Goal: Task Accomplishment & Management: Manage account settings

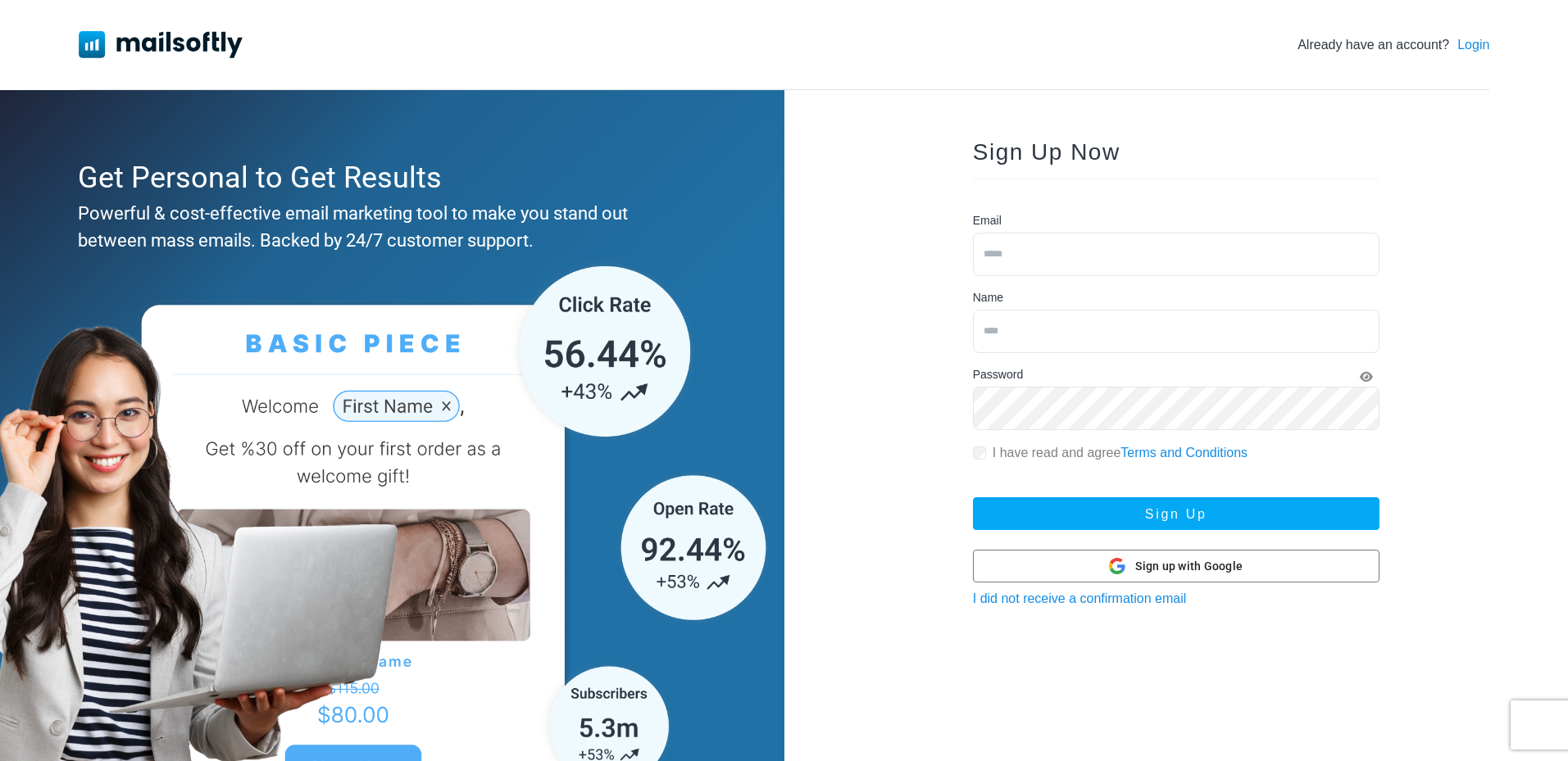
click at [1276, 243] on input "email" at bounding box center [1176, 254] width 406 height 43
type input "*"
type input "**********"
click at [1465, 46] on link "Login" at bounding box center [1473, 44] width 32 height 20
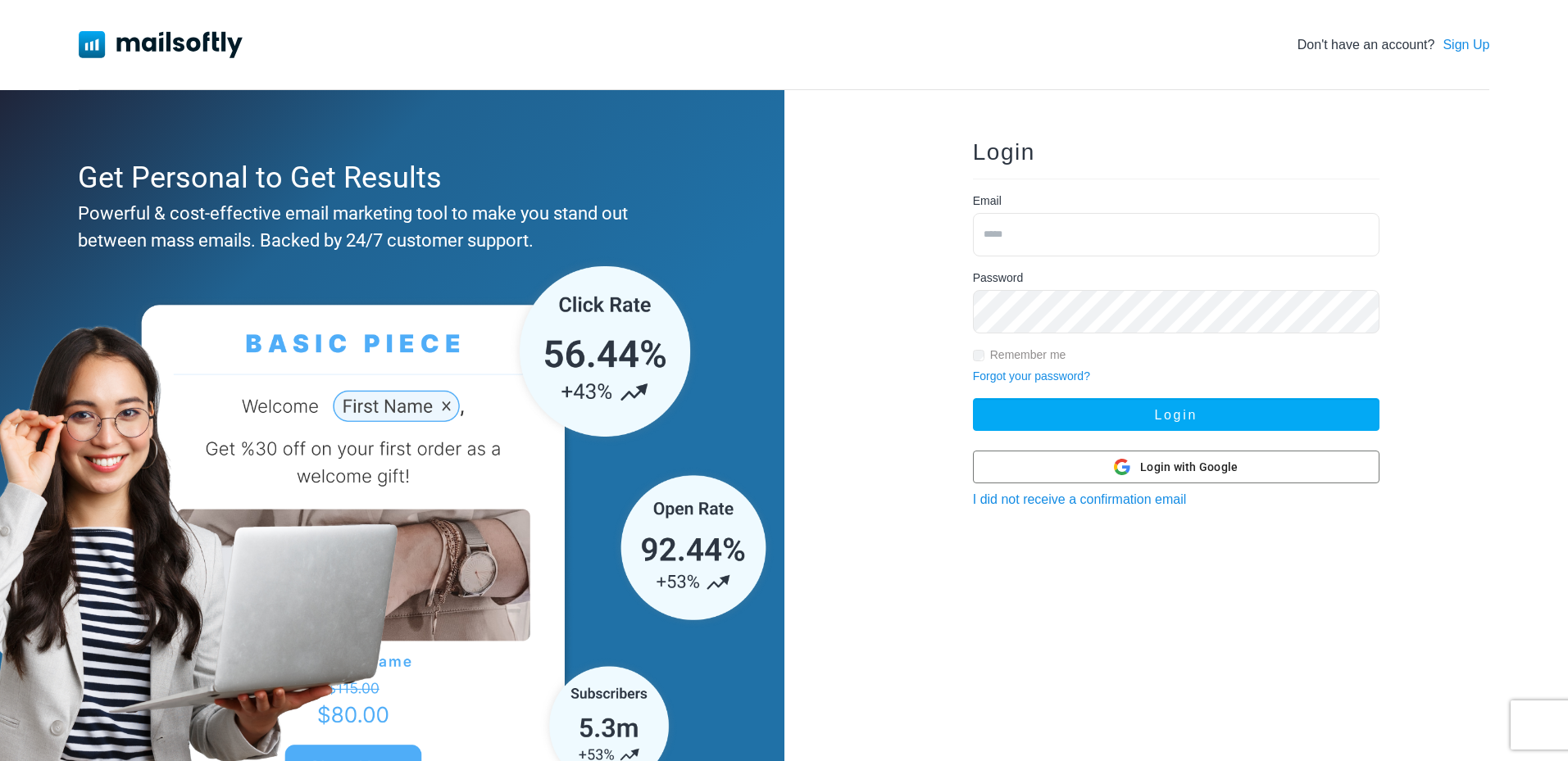
click at [1118, 230] on input "email" at bounding box center [1176, 234] width 406 height 43
type input "**********"
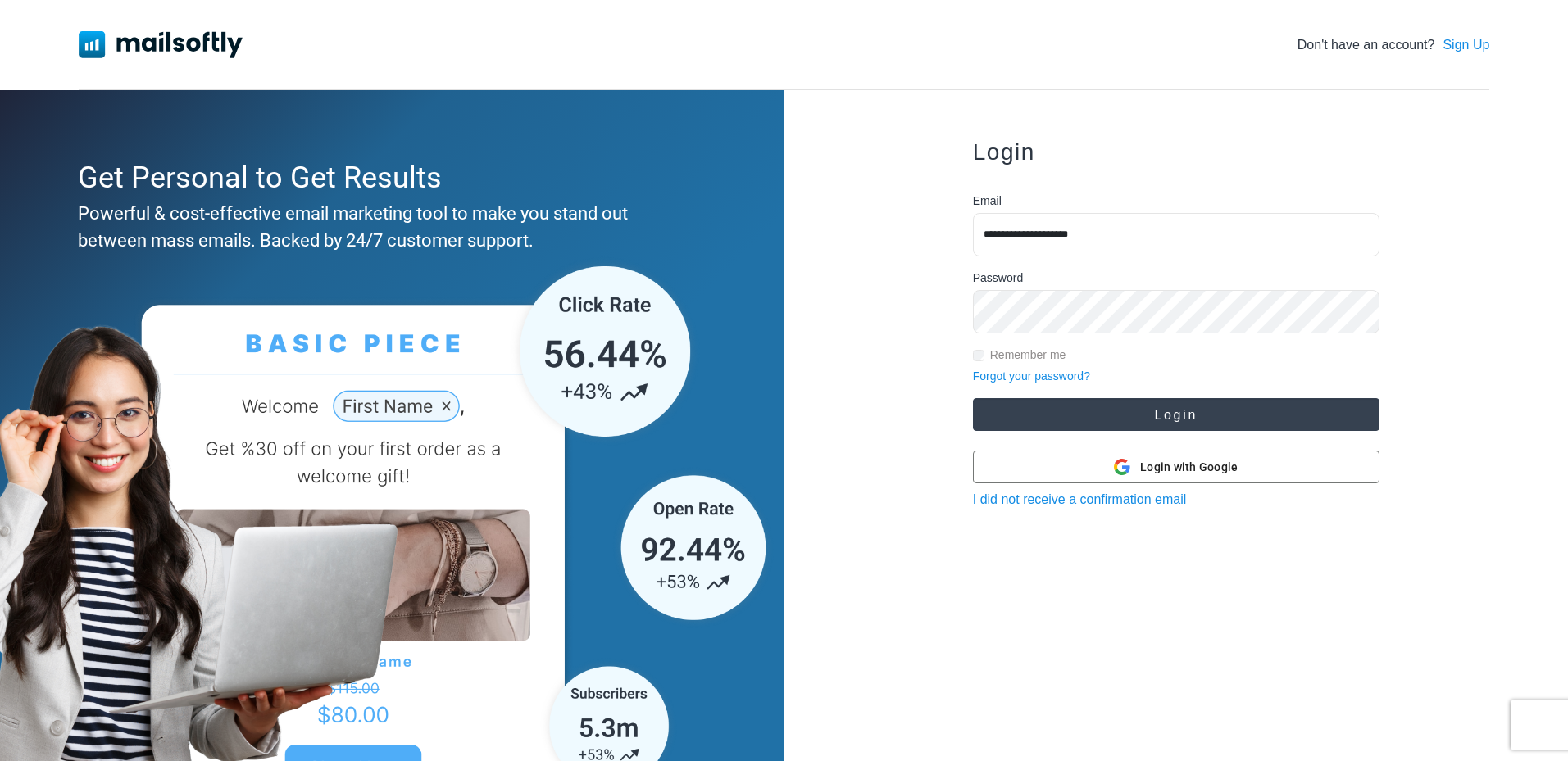
click at [1169, 424] on button "Login" at bounding box center [1176, 414] width 406 height 33
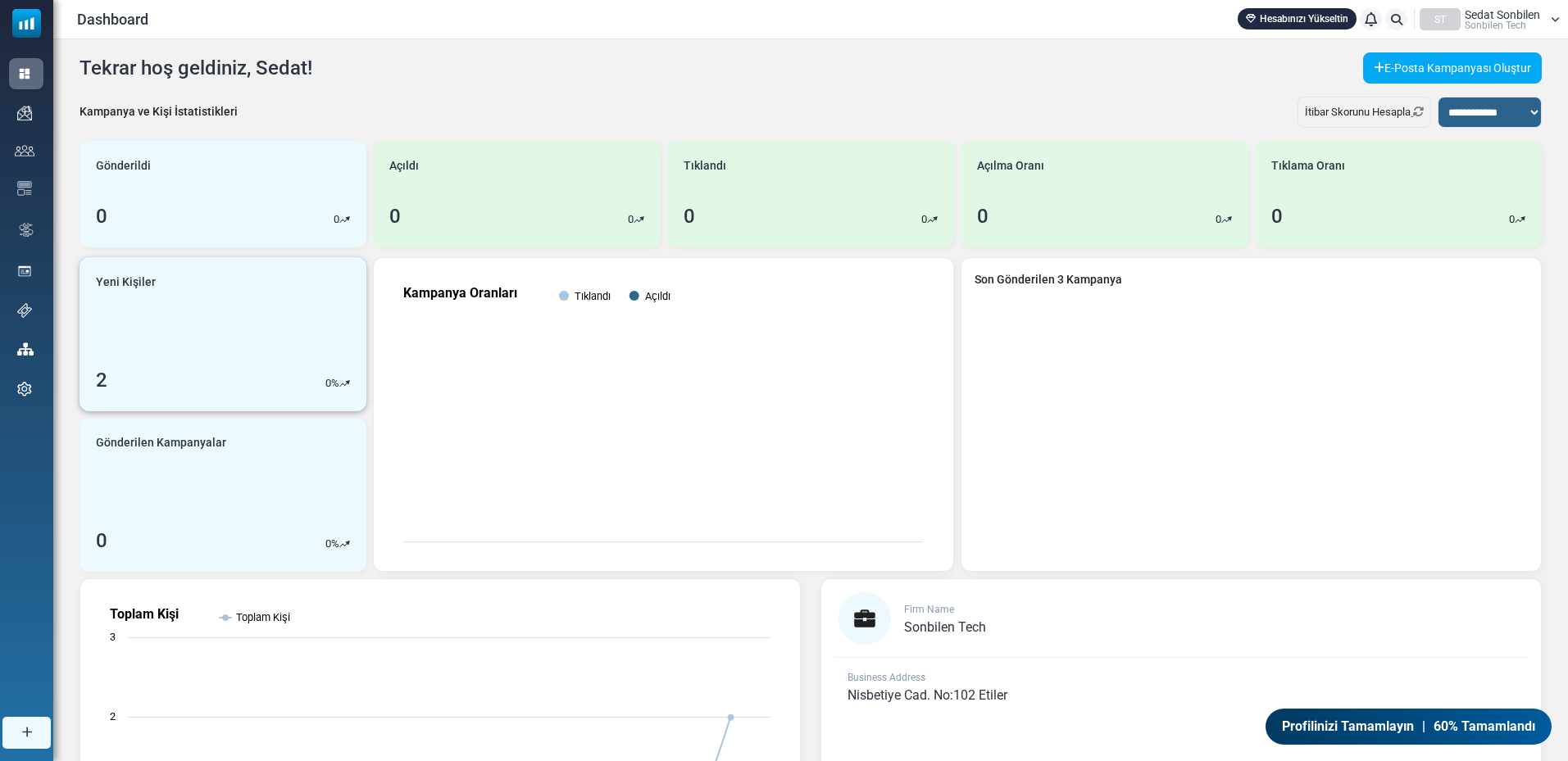
click at [238, 332] on link "Yeni Kişiler 2 0 %" at bounding box center [223, 335] width 287 height 154
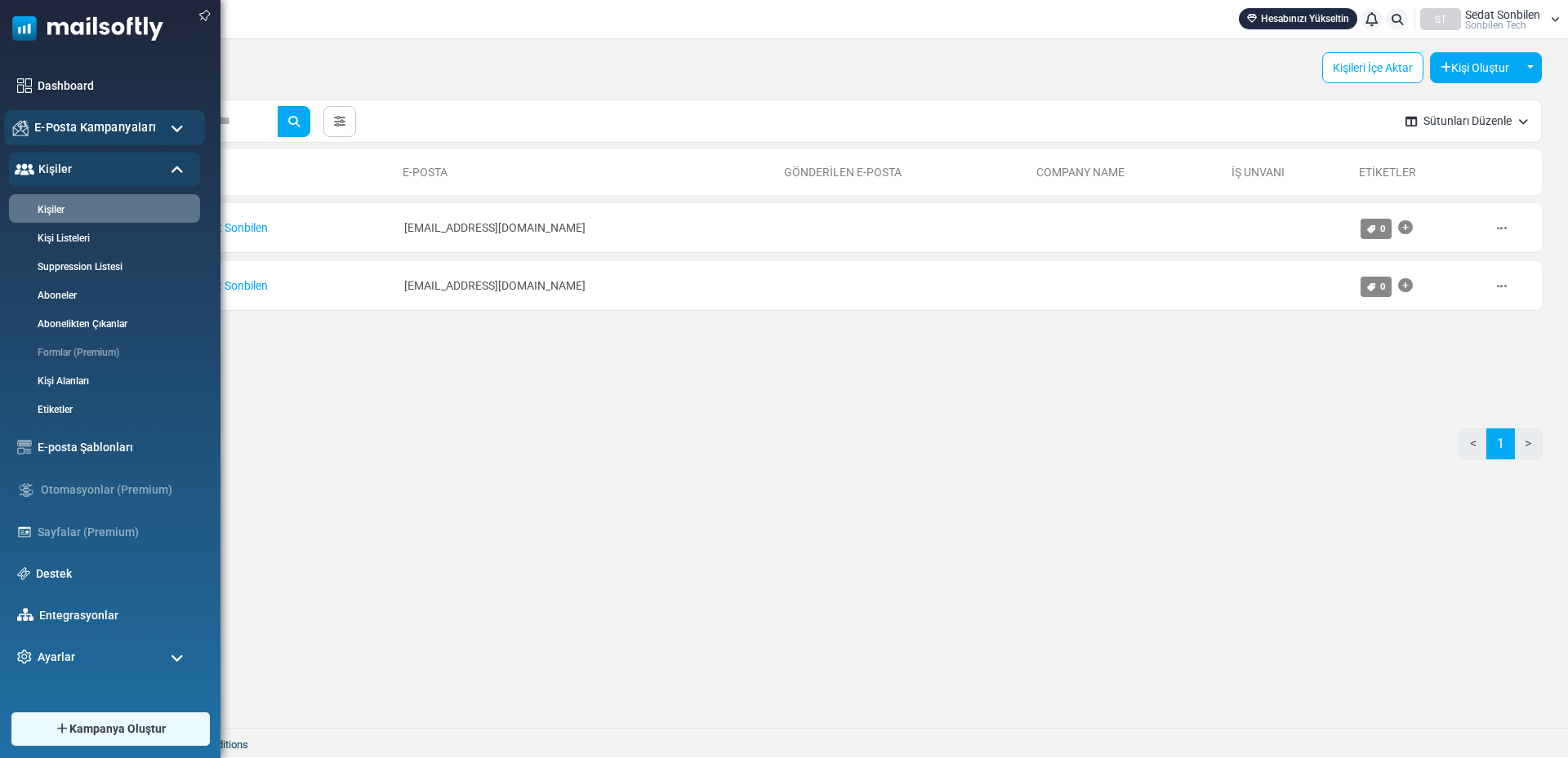
click at [49, 128] on span "E-Posta Kampanyaları" at bounding box center [96, 126] width 122 height 18
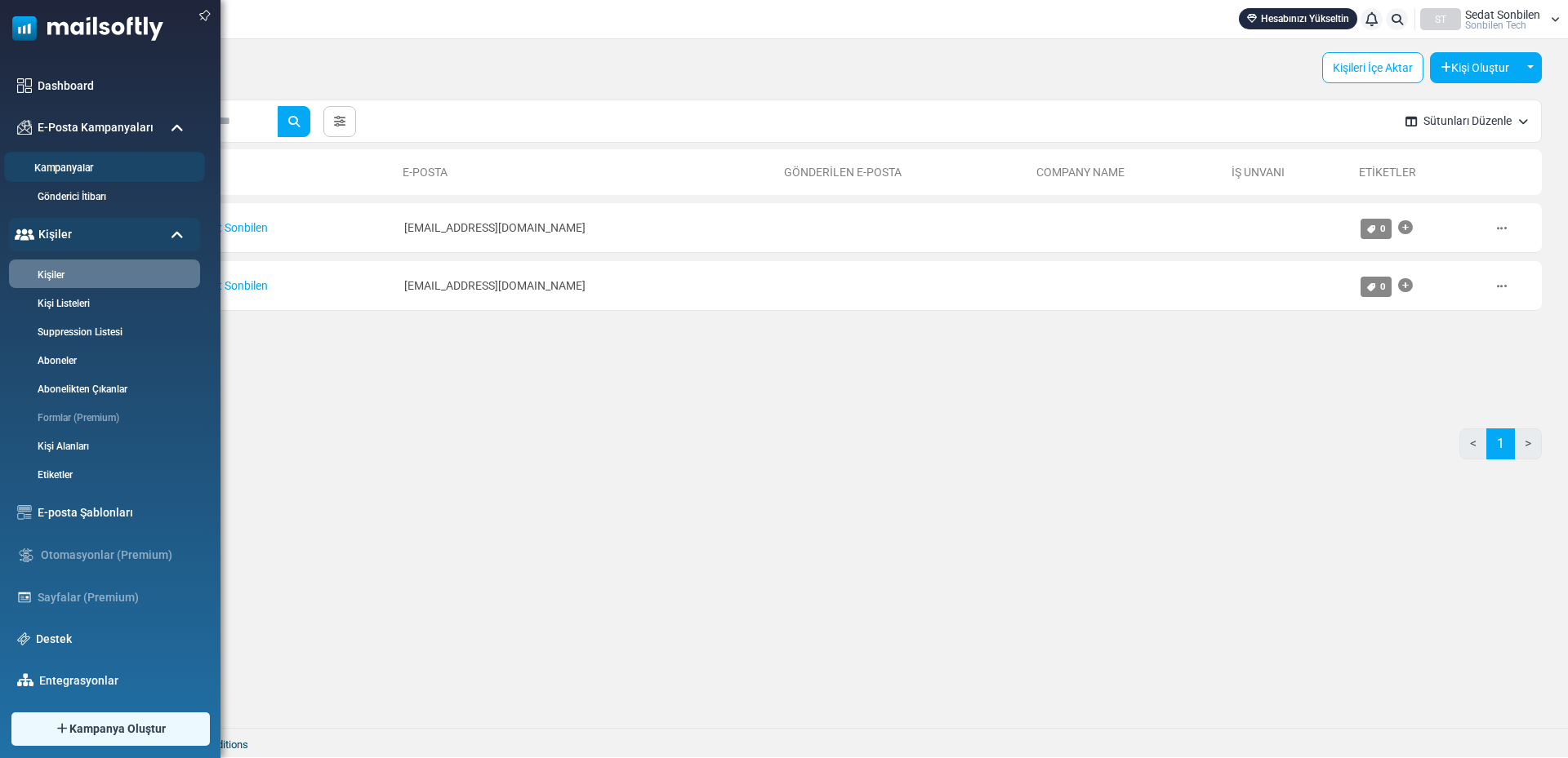
click at [64, 164] on link "Kampanyalar" at bounding box center [101, 169] width 196 height 16
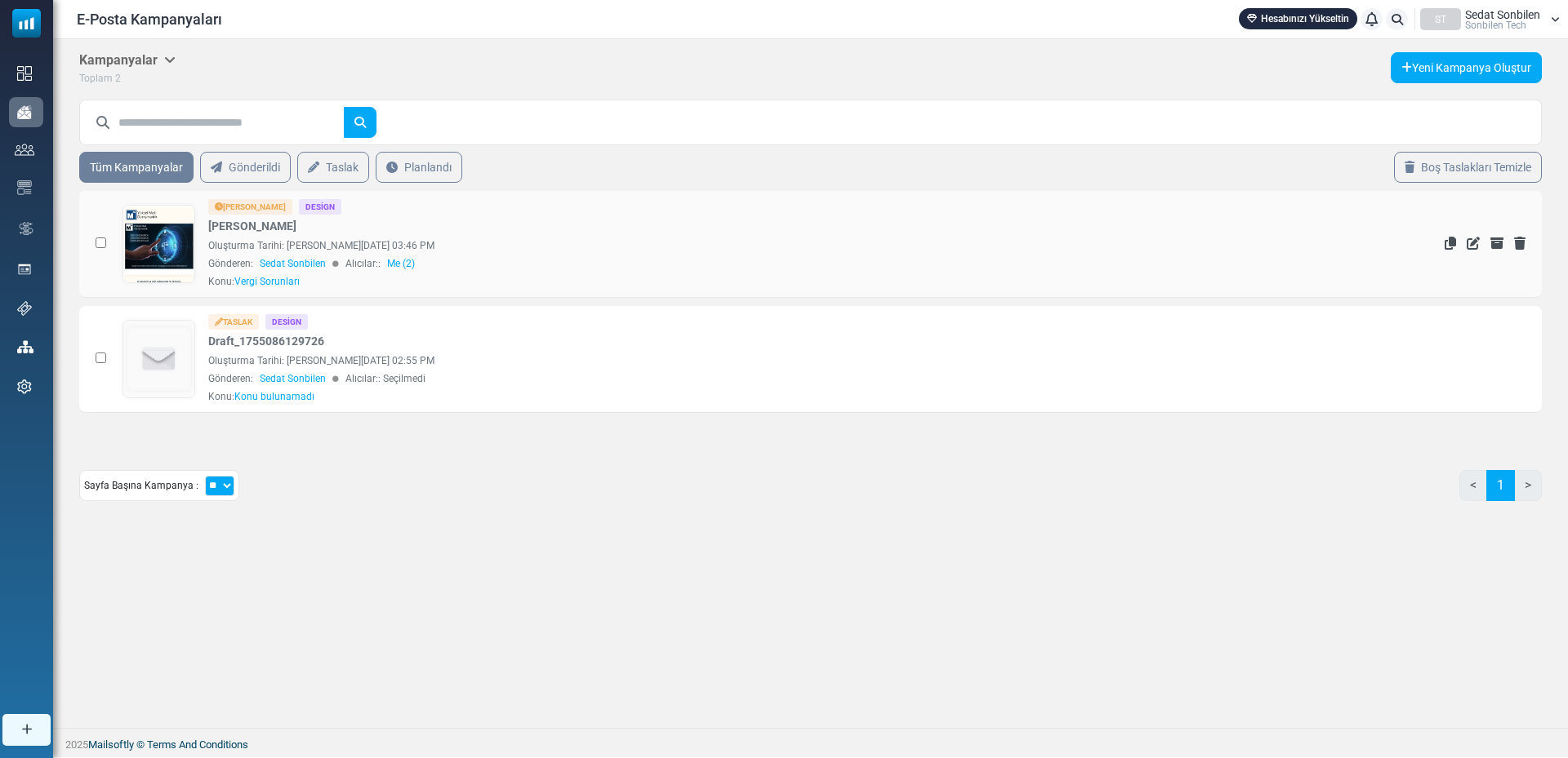
click at [136, 238] on link "Hukuki Vergi Problemleri Çözümü 153/A Kod Kapatma ve Şirket Açılışı – İşinizi Y…" at bounding box center [159, 762] width 71 height 1111
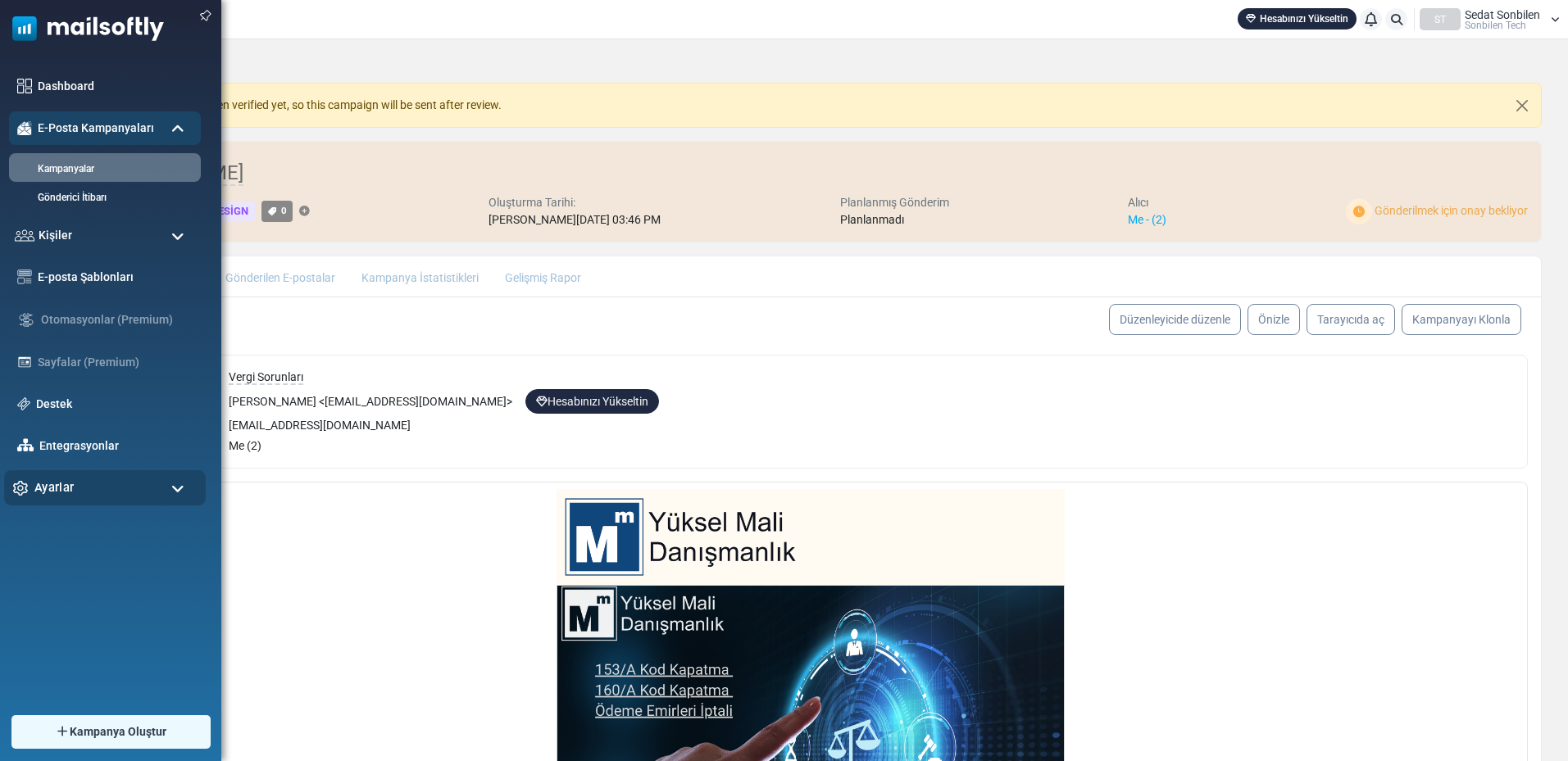
click at [55, 482] on span "Ayarlar" at bounding box center [55, 487] width 40 height 18
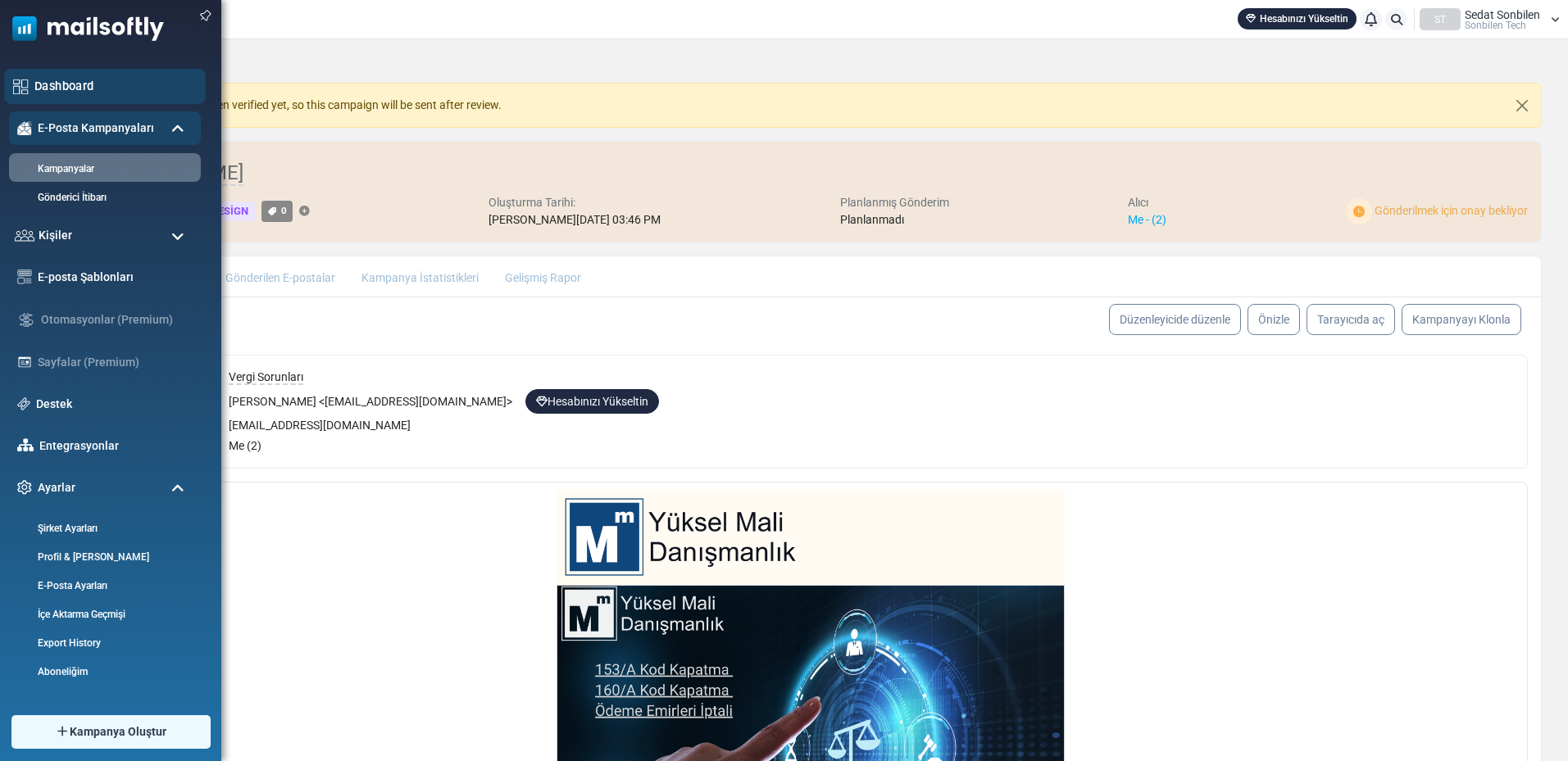
click at [80, 84] on link "Dashboard" at bounding box center [116, 86] width 162 height 18
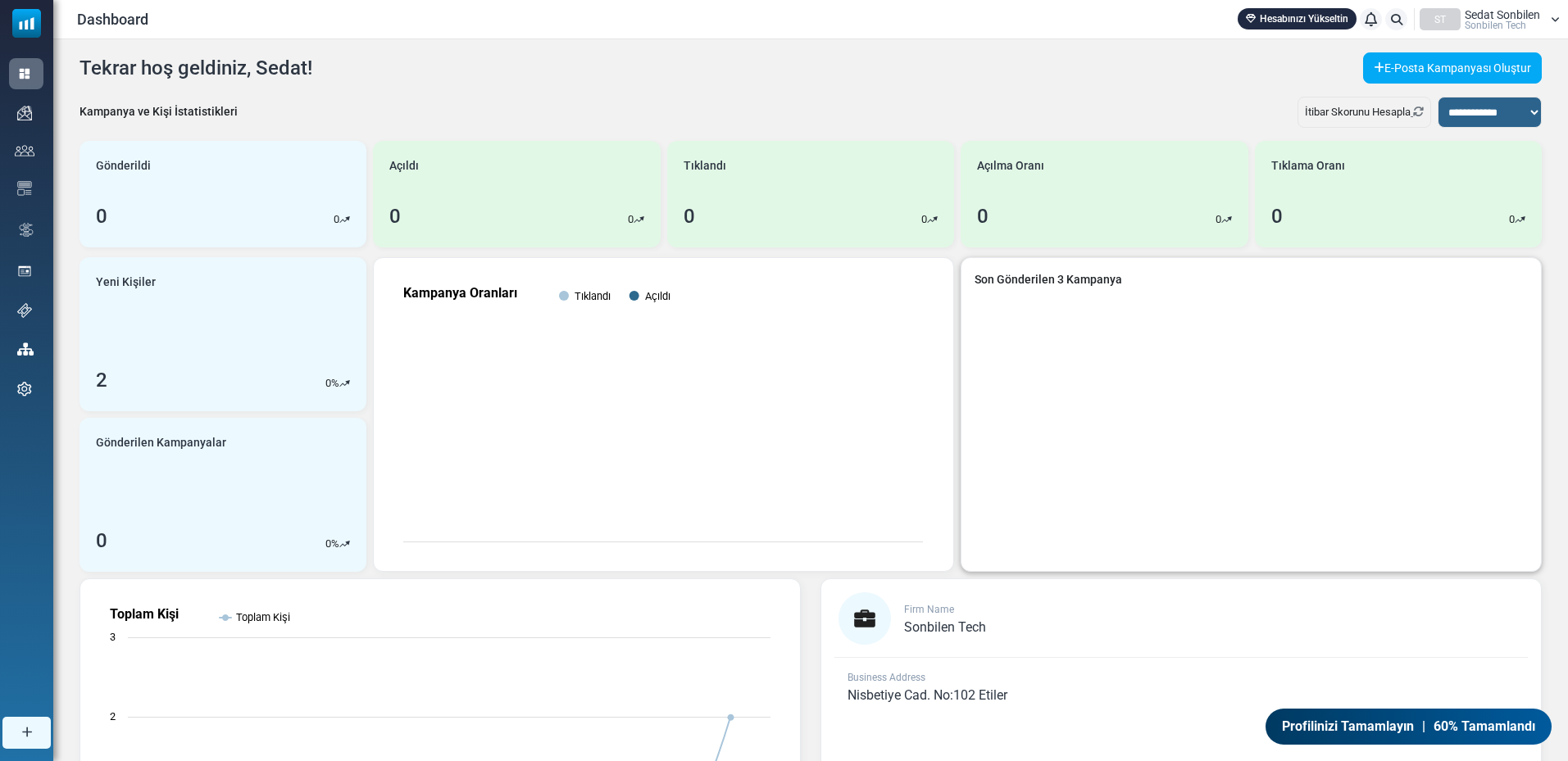
scroll to position [215, 0]
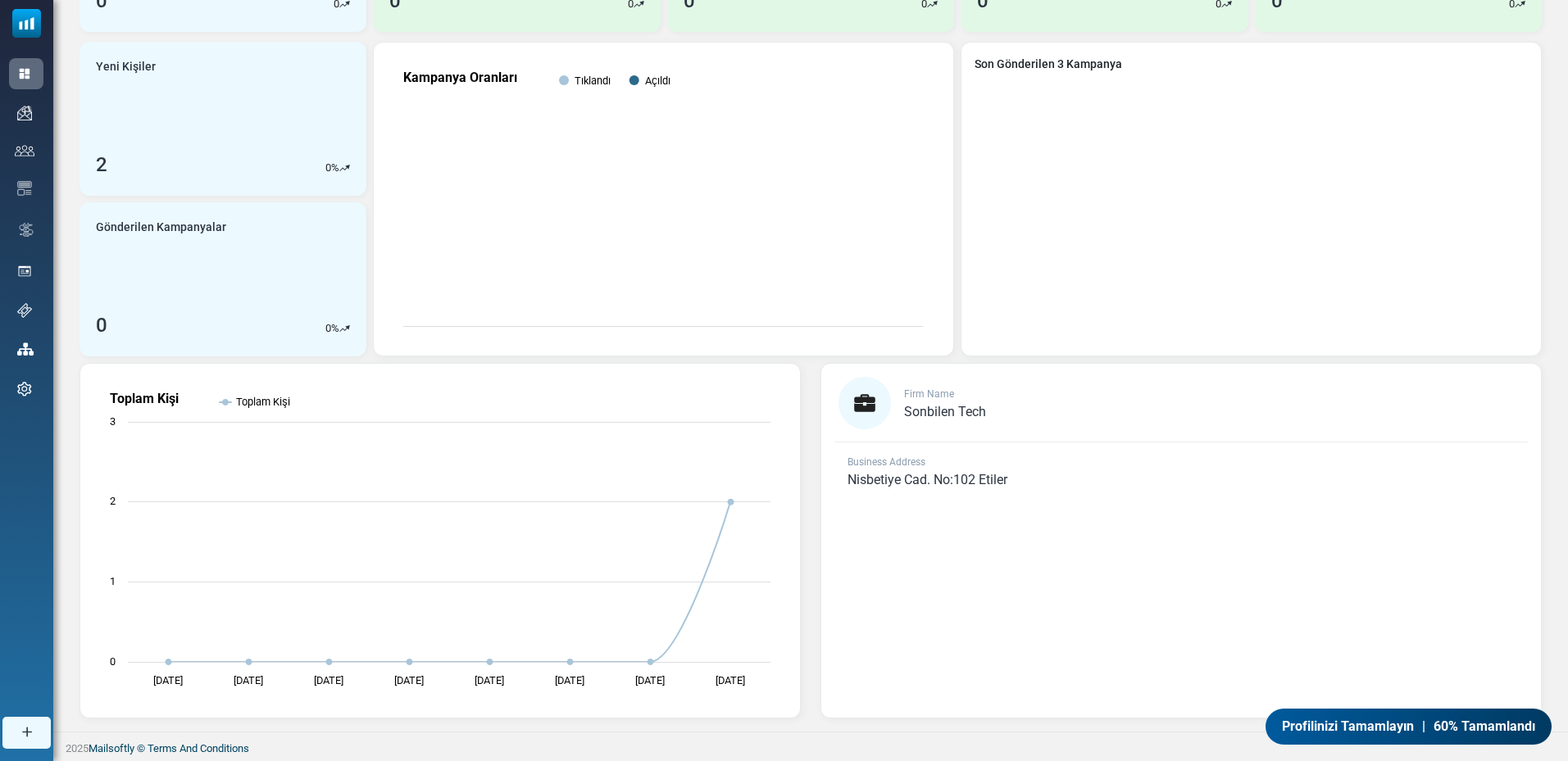
click at [1328, 728] on span "Profilinizi Tamamlayın" at bounding box center [1344, 726] width 137 height 21
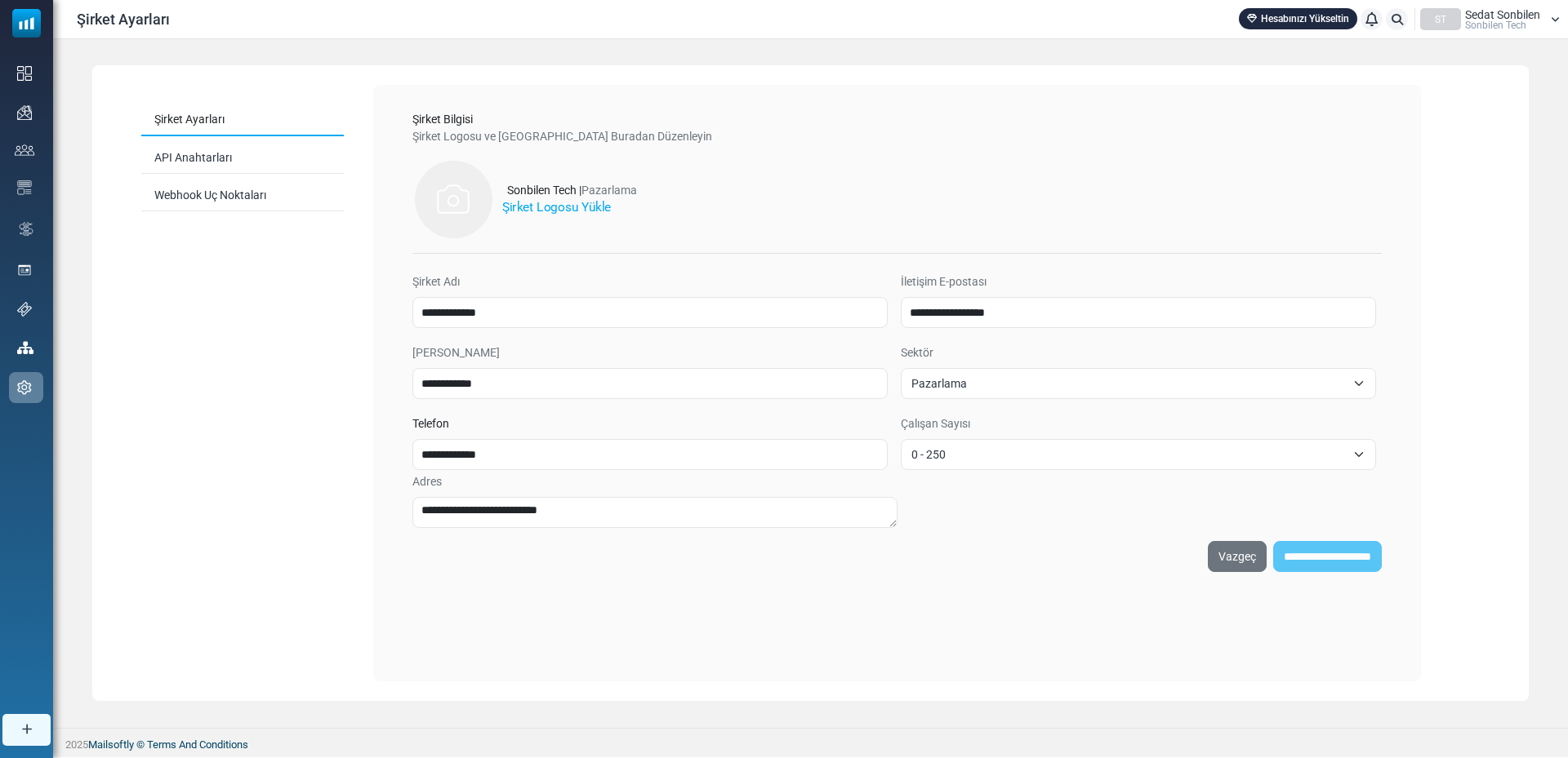
click at [542, 209] on label "Şirket Logosu Yükle" at bounding box center [557, 208] width 109 height 19
click at [0, 0] on input "Şirket Logosu Yükle" at bounding box center [0, 0] width 0 height 0
click at [1081, 391] on span "Pazarlama" at bounding box center [1127, 383] width 434 height 20
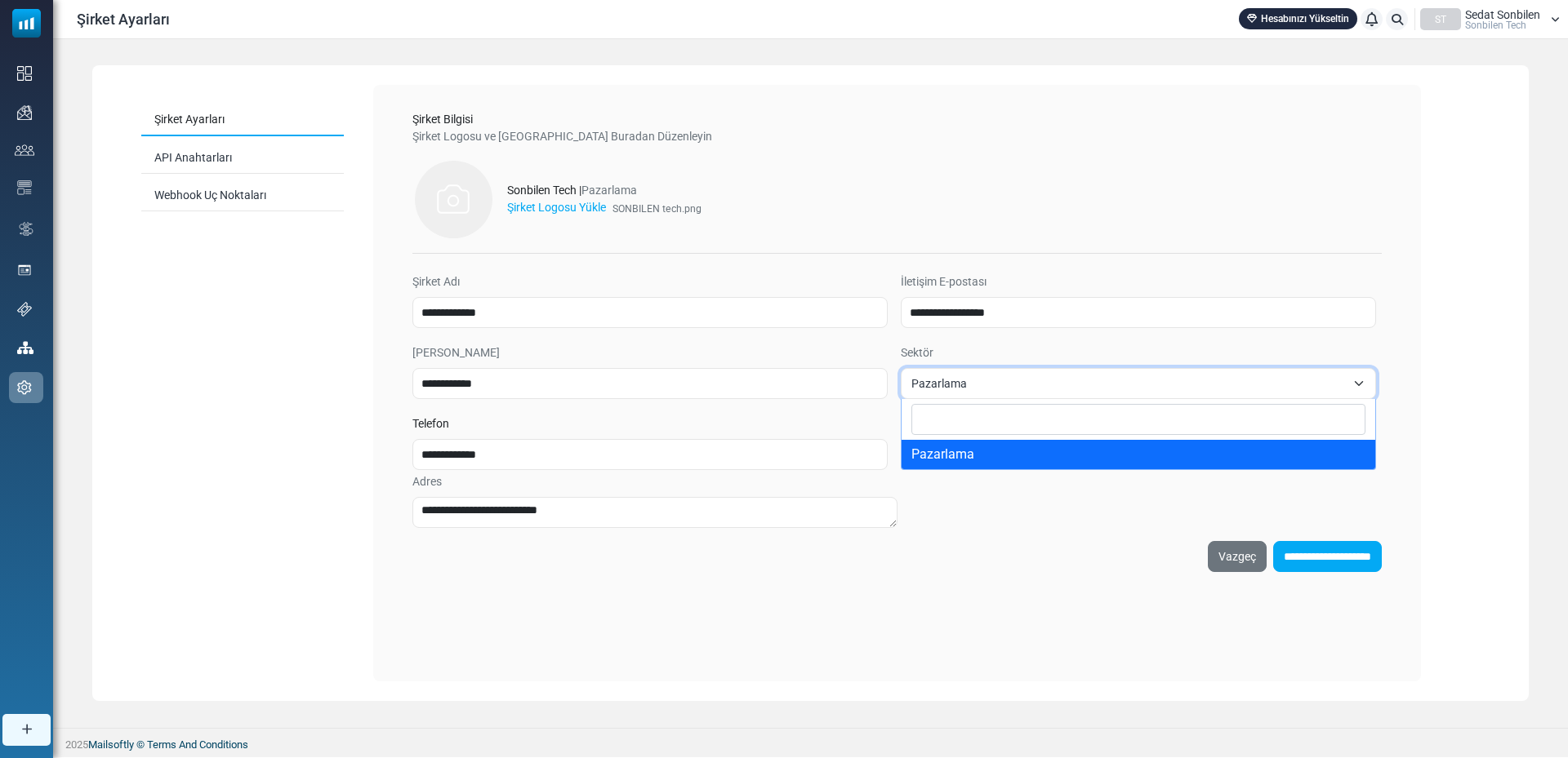
click at [1081, 391] on span "Pazarlama" at bounding box center [1127, 383] width 434 height 20
click at [1078, 386] on span "Pazarlama" at bounding box center [1127, 383] width 434 height 20
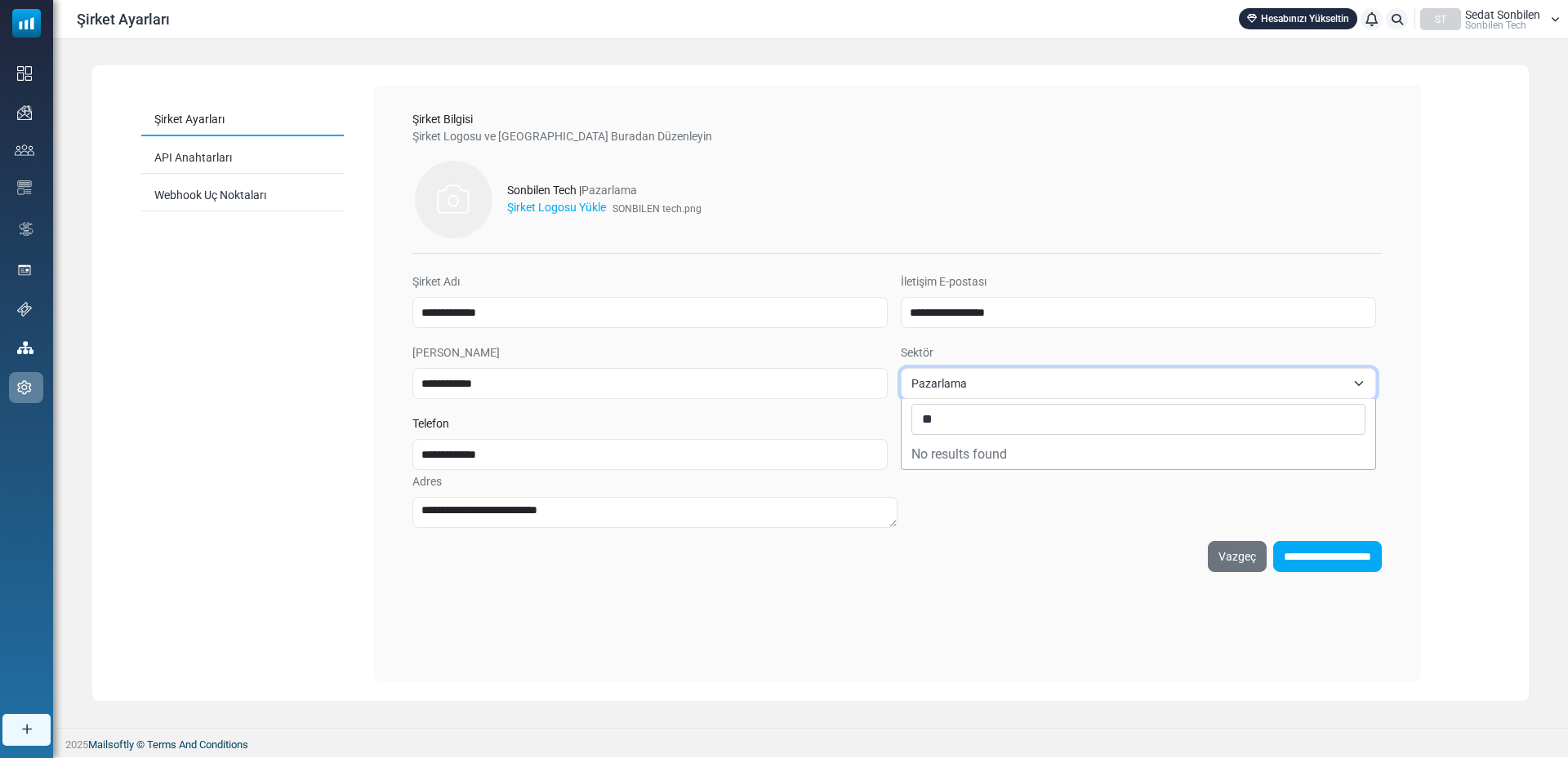
type input "*"
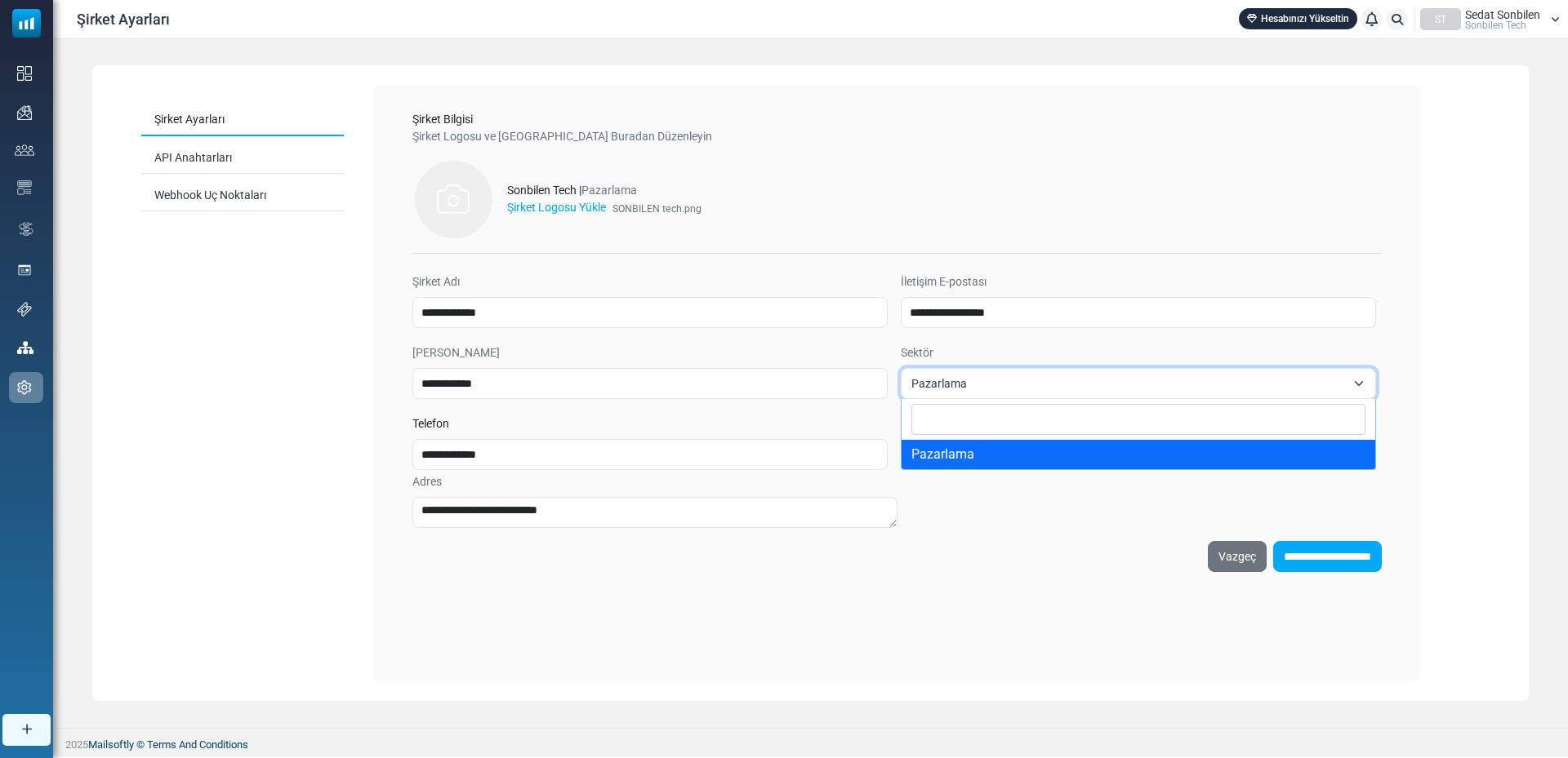
click at [949, 639] on div "**********" at bounding box center [897, 383] width 1048 height 597
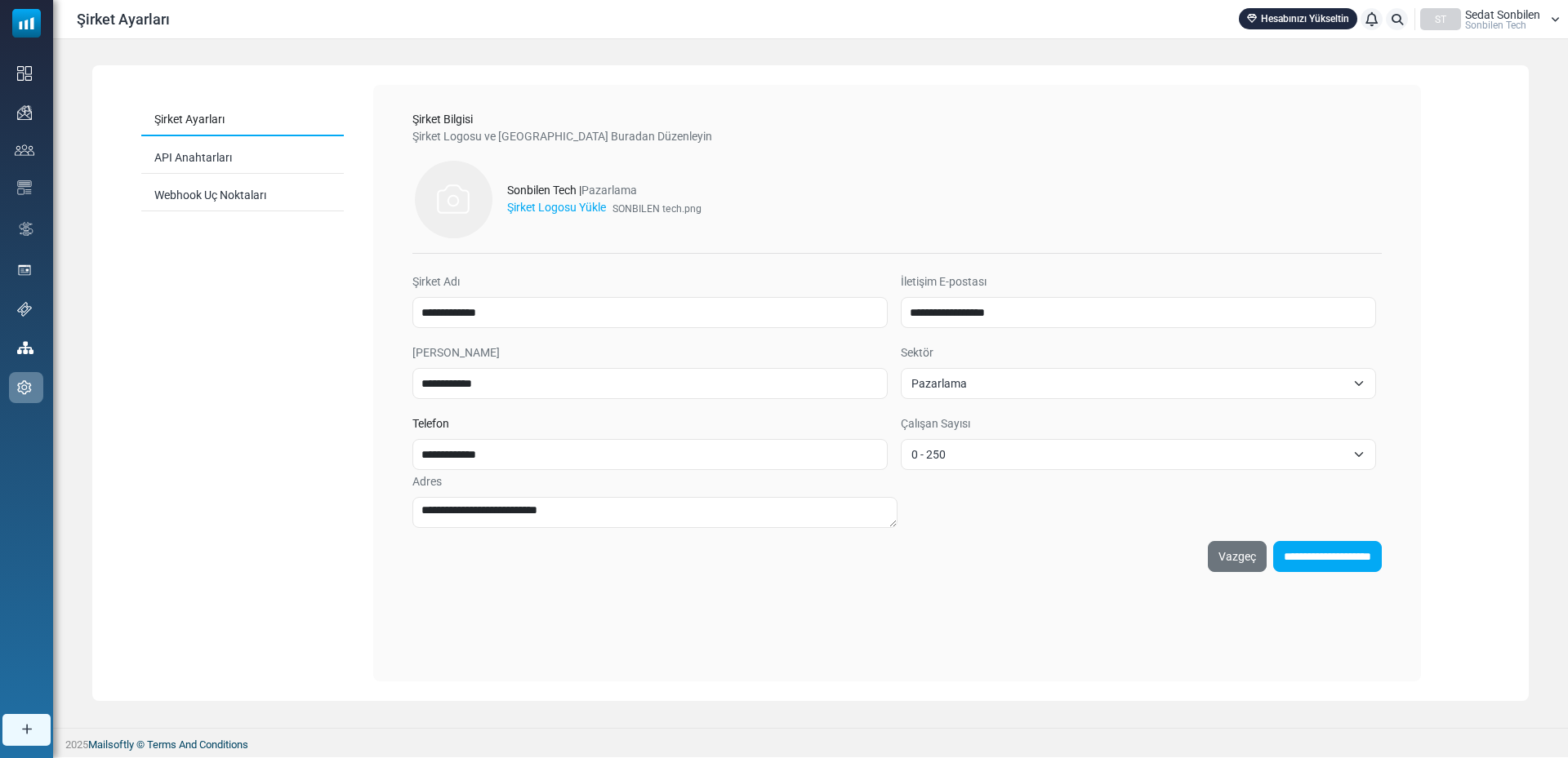
click at [999, 383] on span "Pazarlama" at bounding box center [1127, 383] width 434 height 20
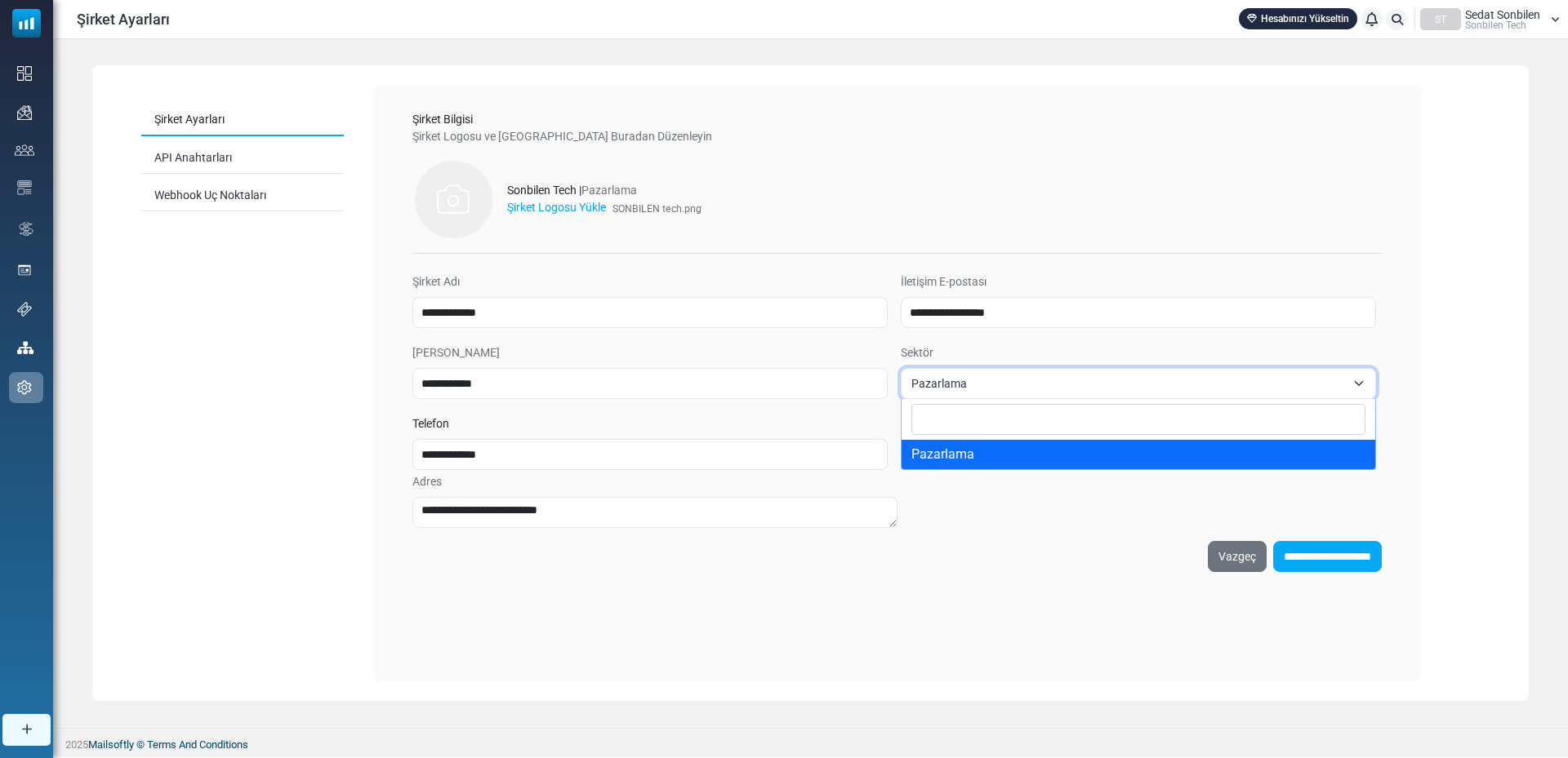
click at [999, 425] on input "Search" at bounding box center [1138, 419] width 454 height 31
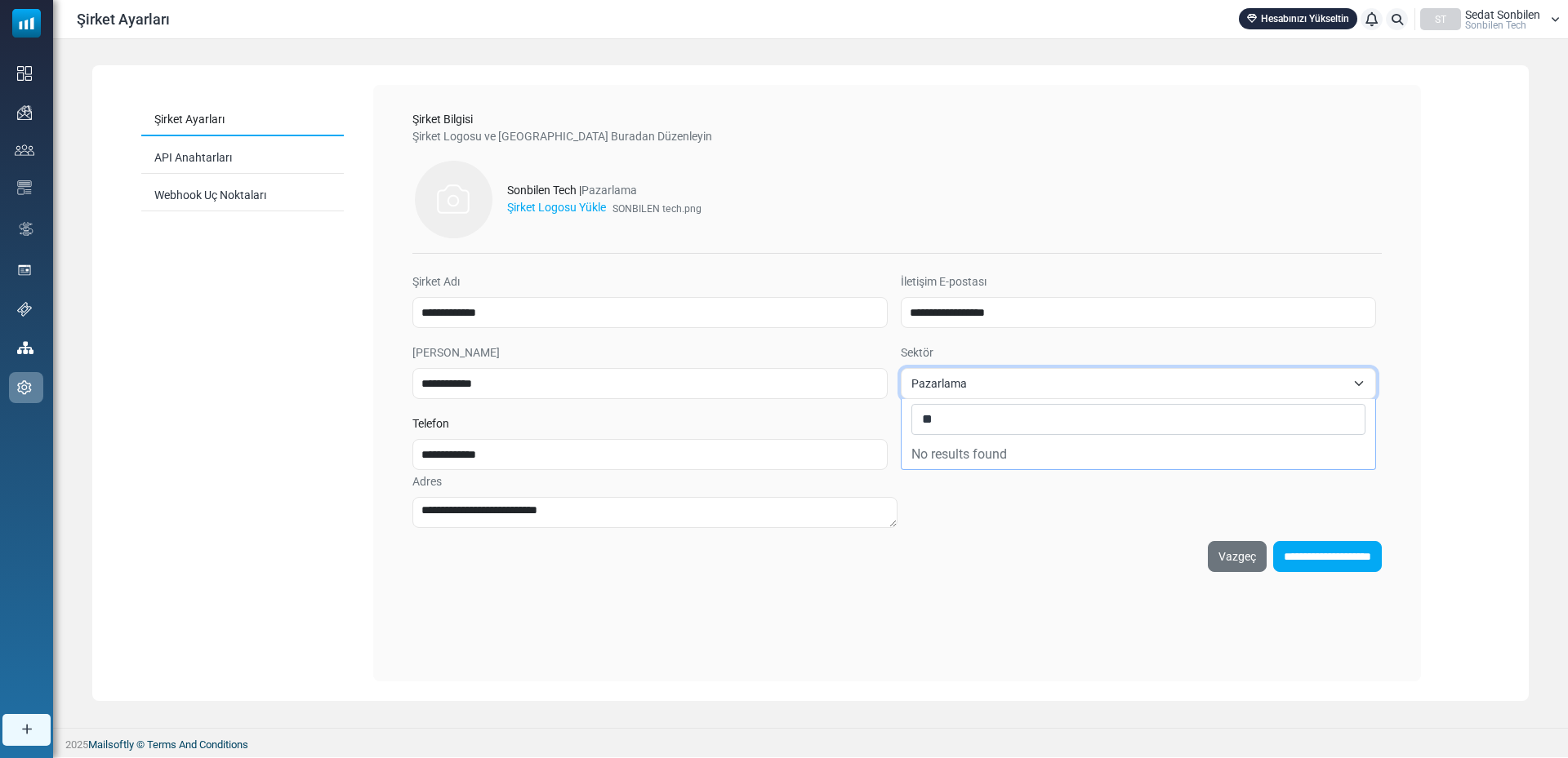
type input "*"
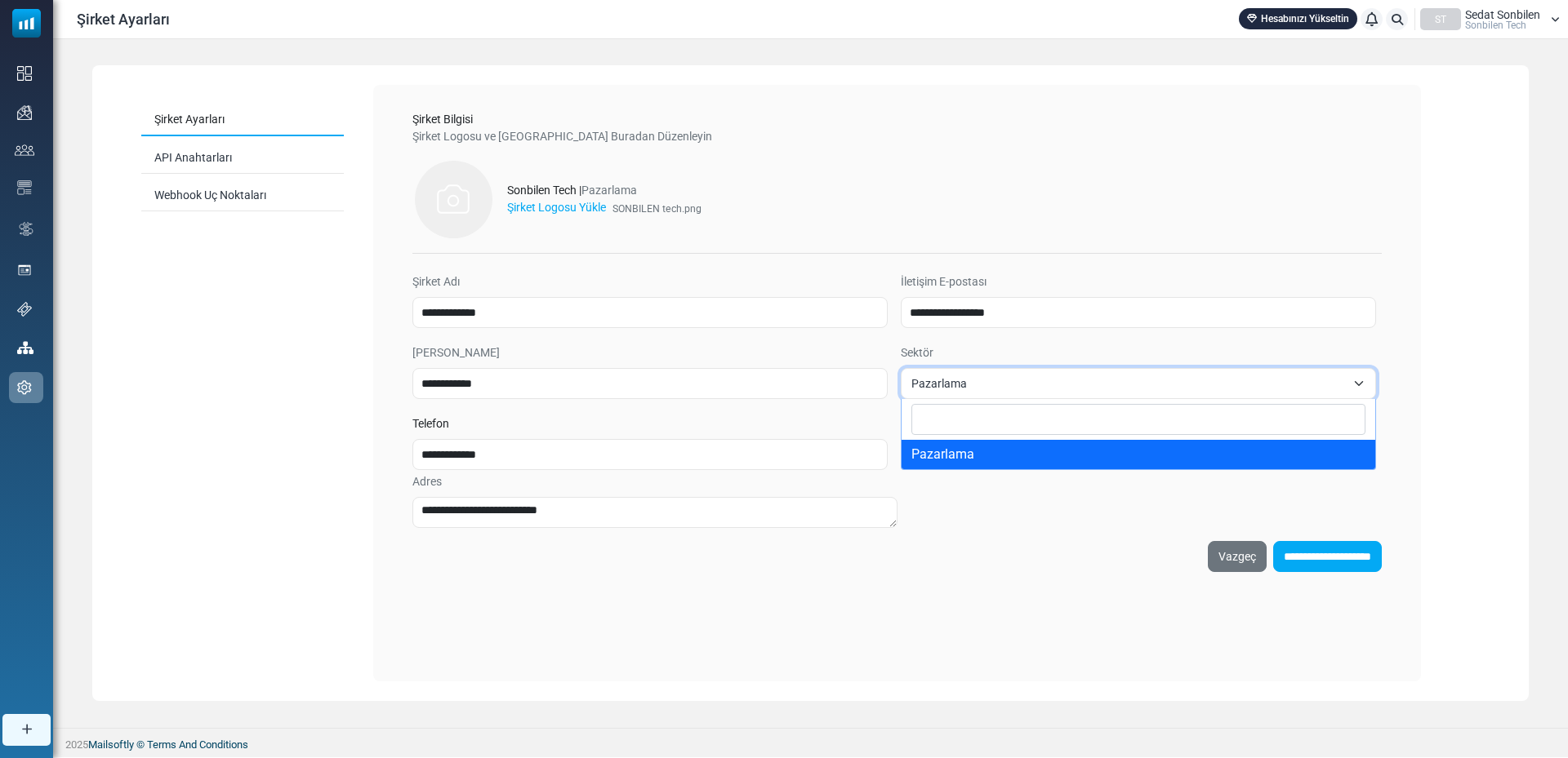
click at [911, 623] on div "**********" at bounding box center [897, 383] width 1048 height 597
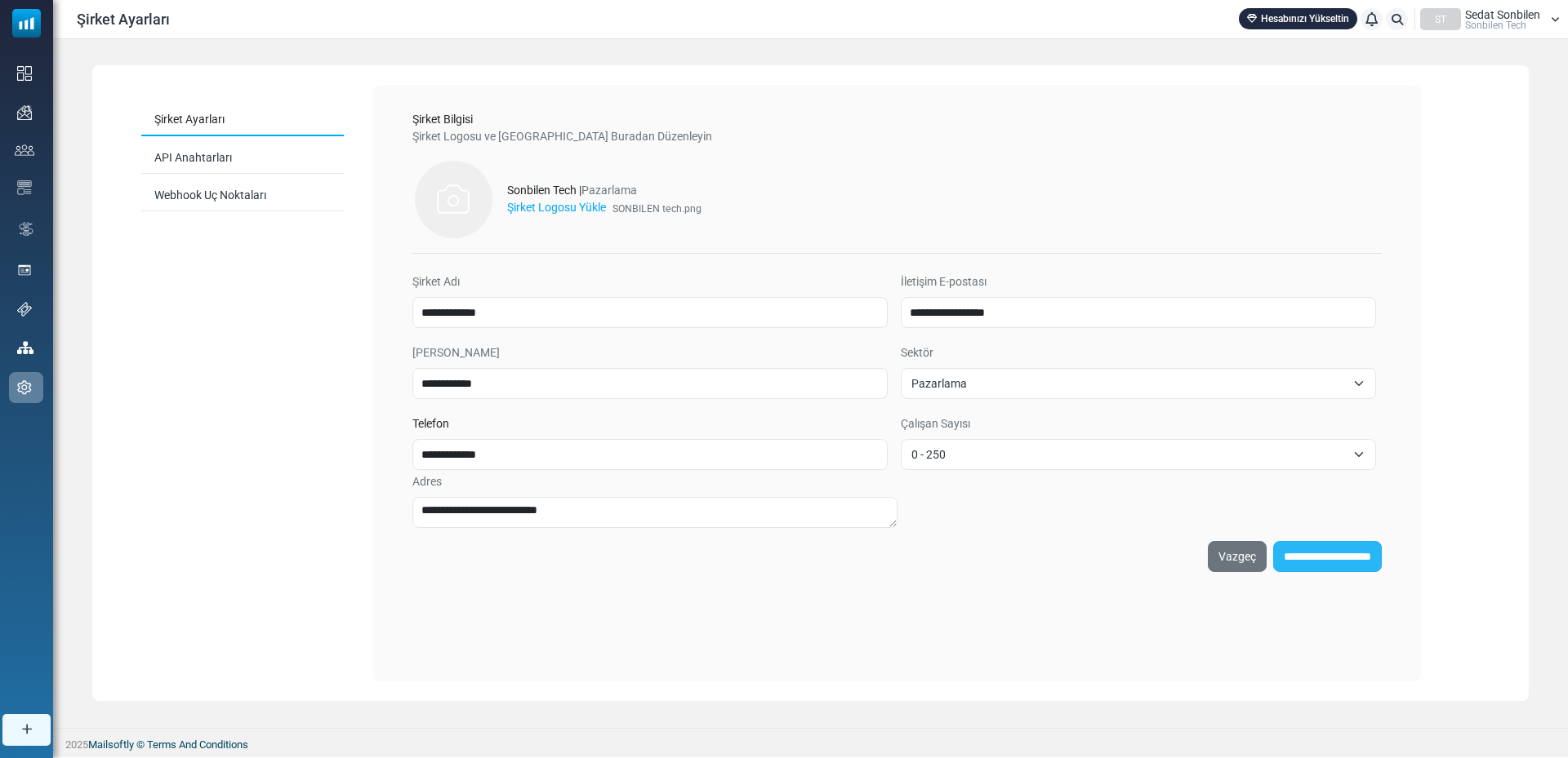
click at [1299, 560] on input "**********" at bounding box center [1327, 557] width 109 height 31
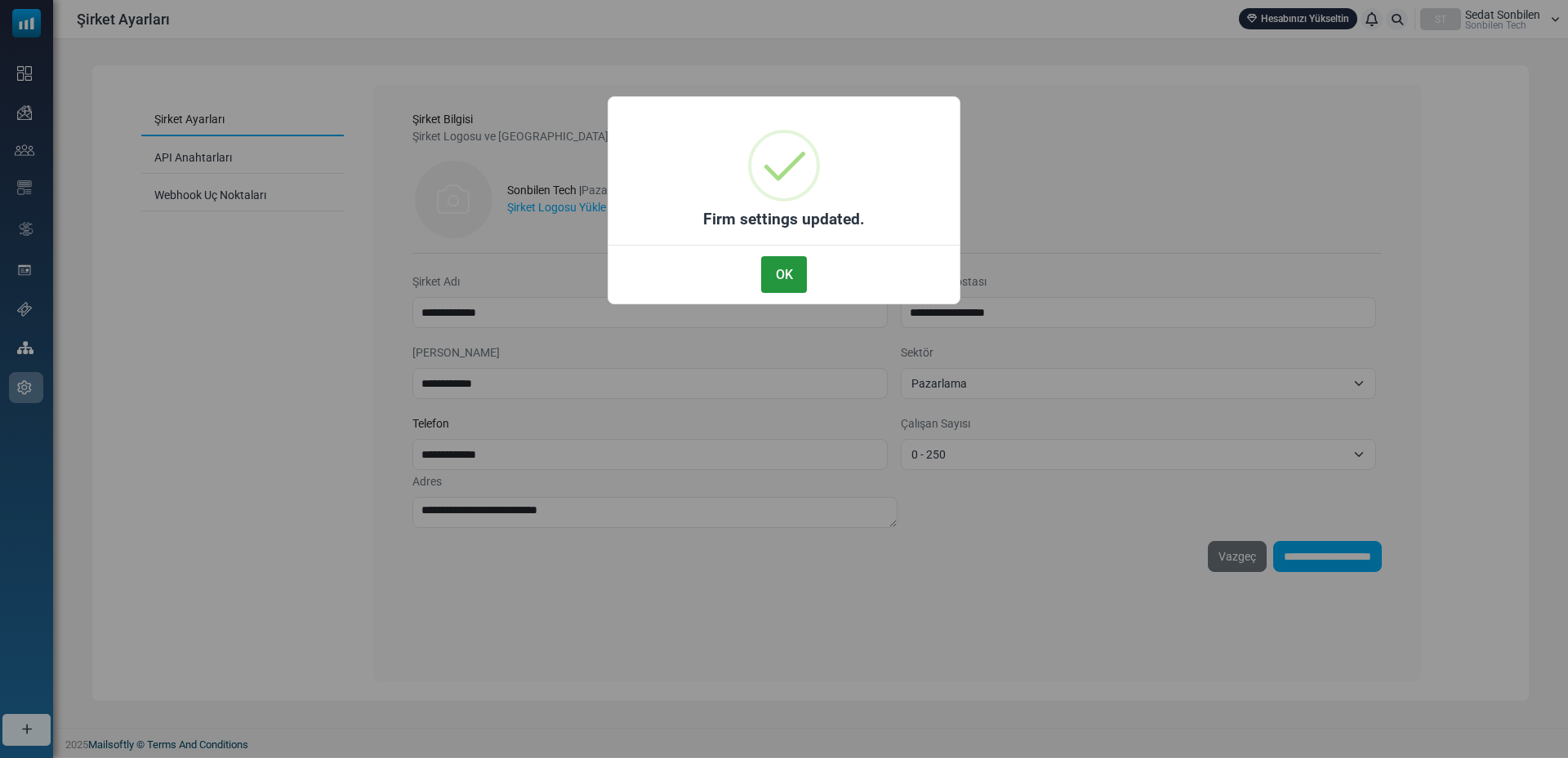
click at [780, 275] on button "OK" at bounding box center [784, 275] width 46 height 37
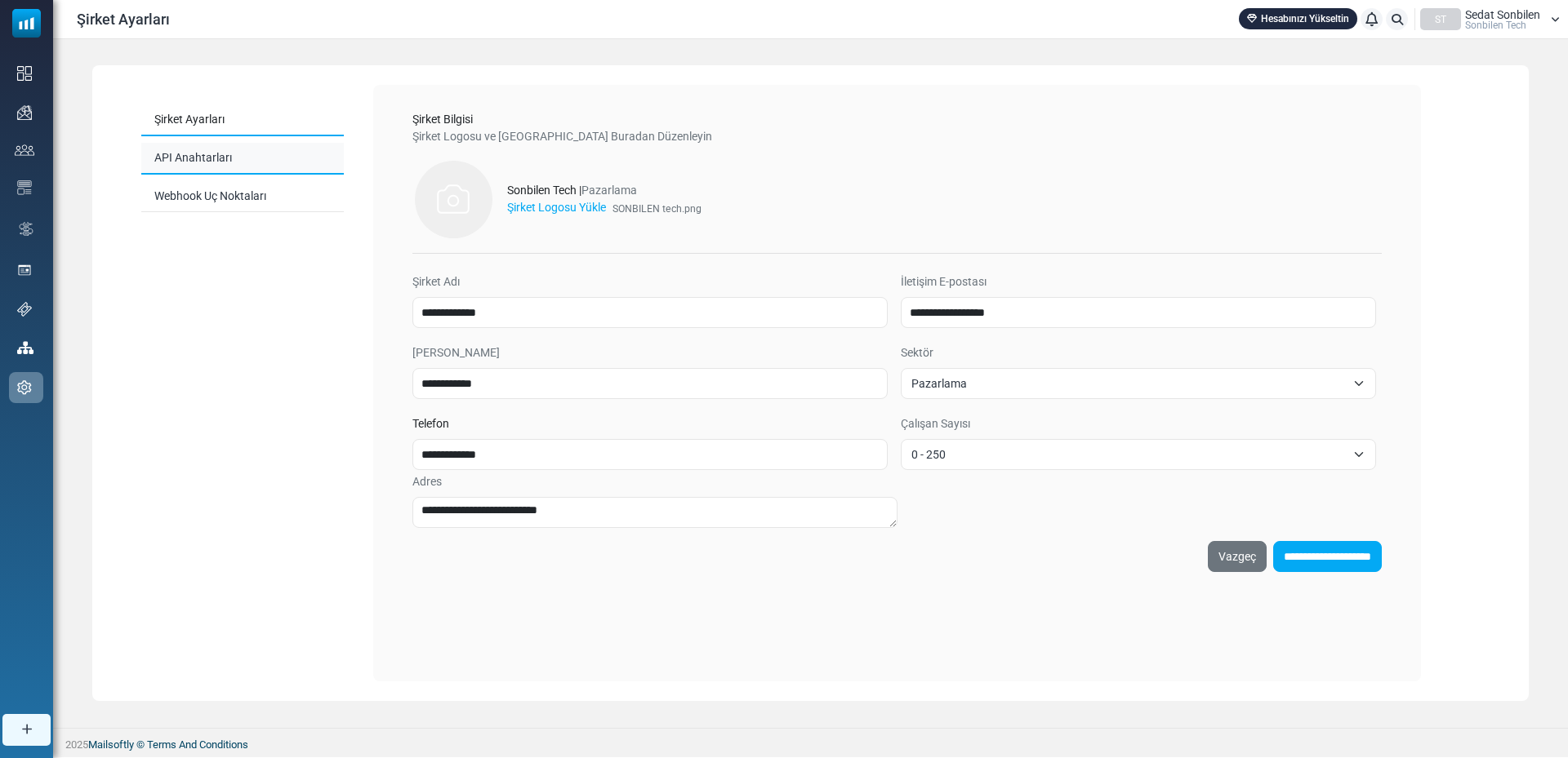
click at [206, 161] on link "API Anahtarları" at bounding box center [243, 158] width 202 height 32
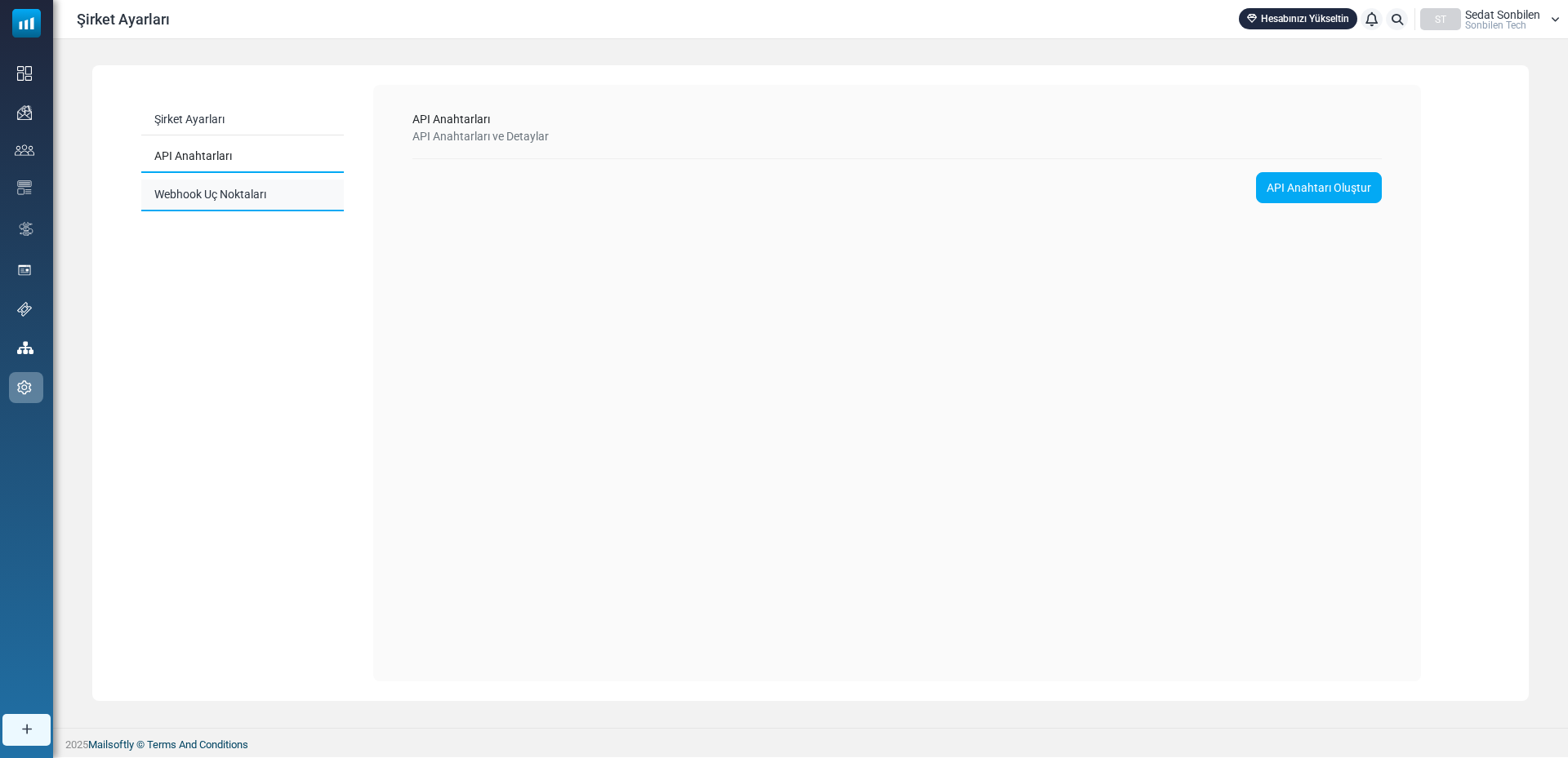
click at [209, 196] on link "Webhook Uç Noktaları" at bounding box center [243, 196] width 202 height 32
click at [161, 122] on link "Şirket Ayarları" at bounding box center [243, 121] width 202 height 32
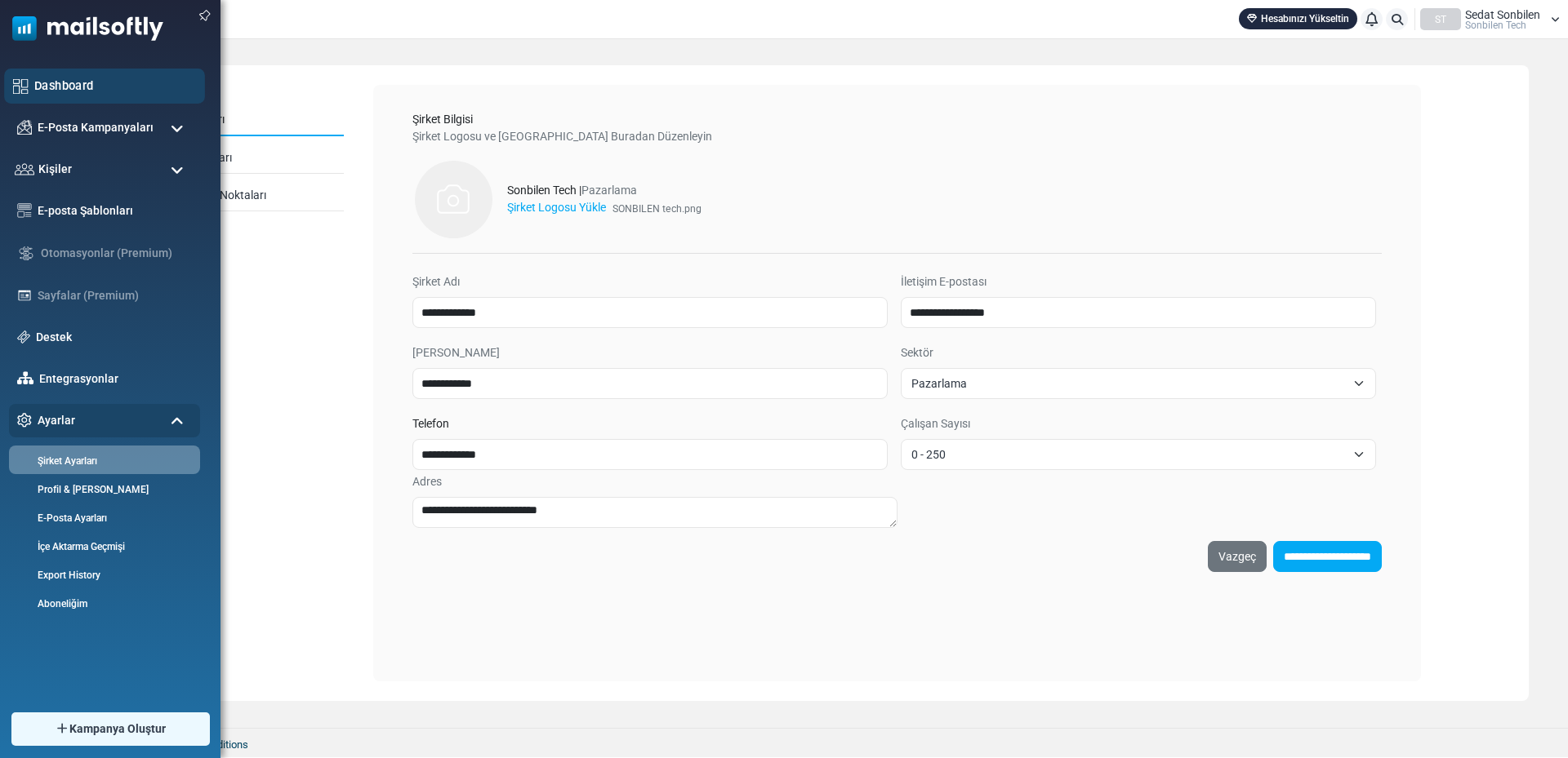
click at [84, 76] on div "Dashboard" at bounding box center [104, 85] width 201 height 35
click at [95, 85] on link "Dashboard" at bounding box center [115, 85] width 161 height 18
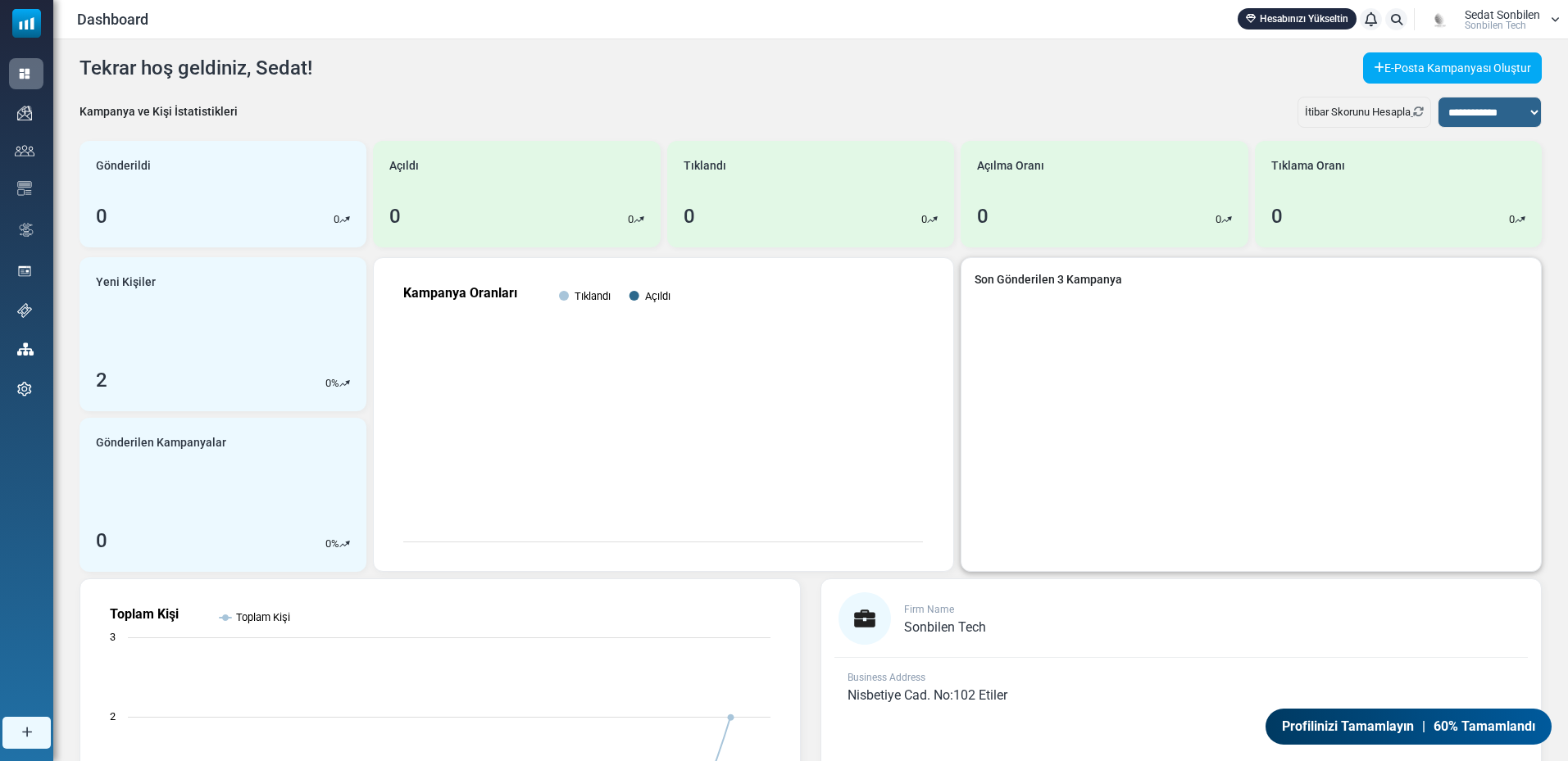
scroll to position [215, 0]
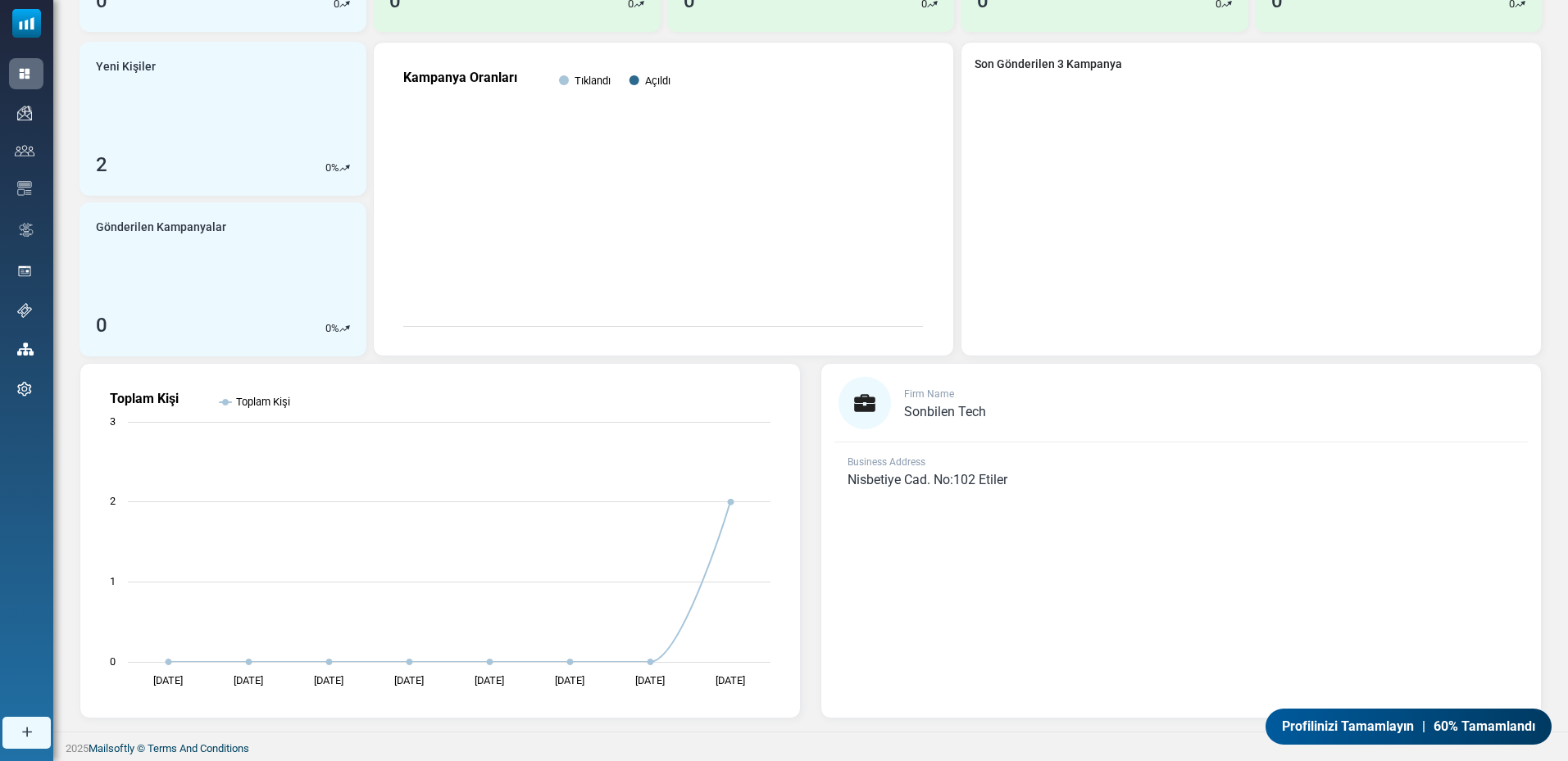
click at [1454, 726] on span "60% Tamamlandı" at bounding box center [1484, 726] width 102 height 20
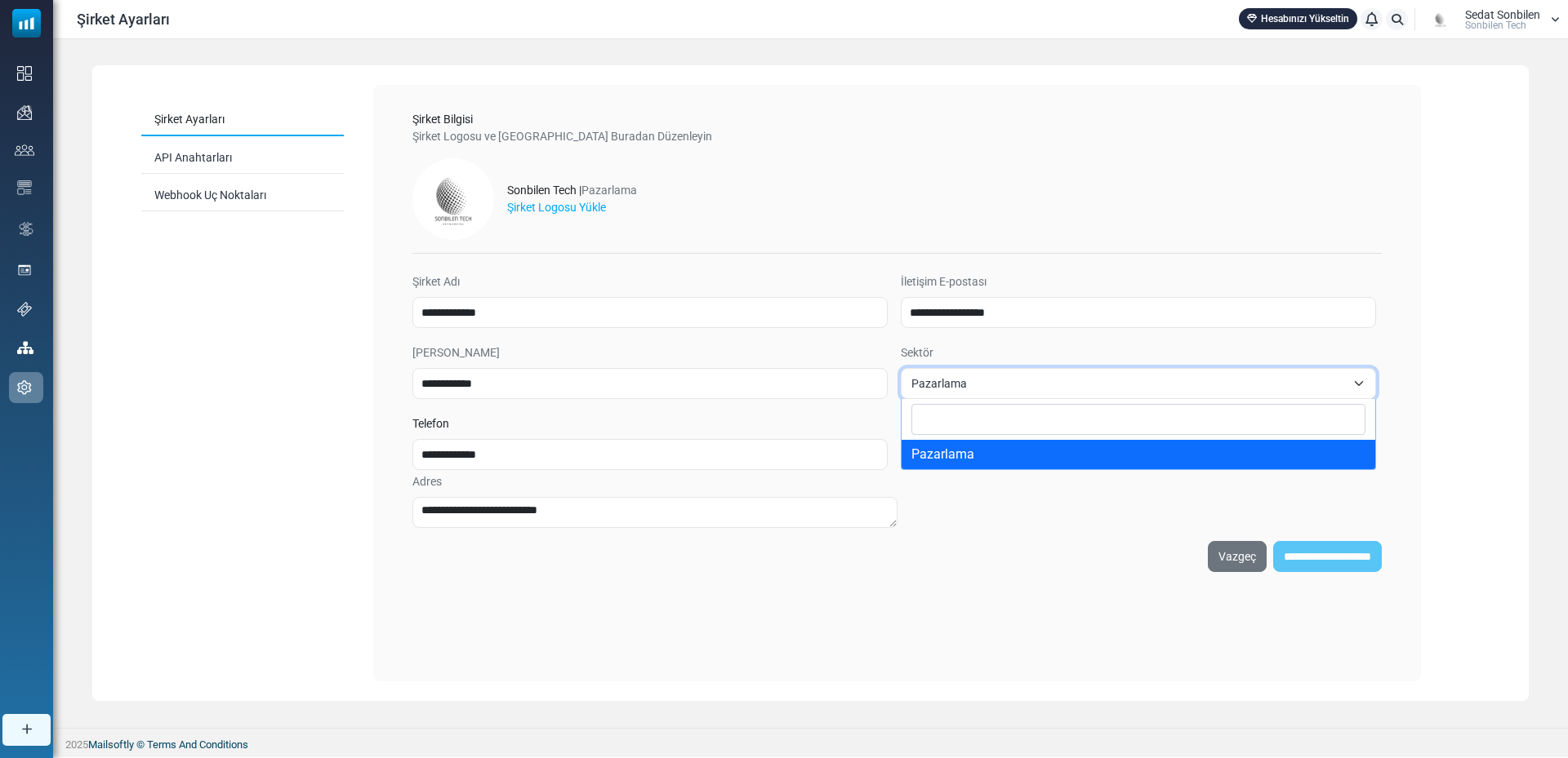
click at [996, 379] on span "Pazarlama" at bounding box center [1127, 383] width 434 height 20
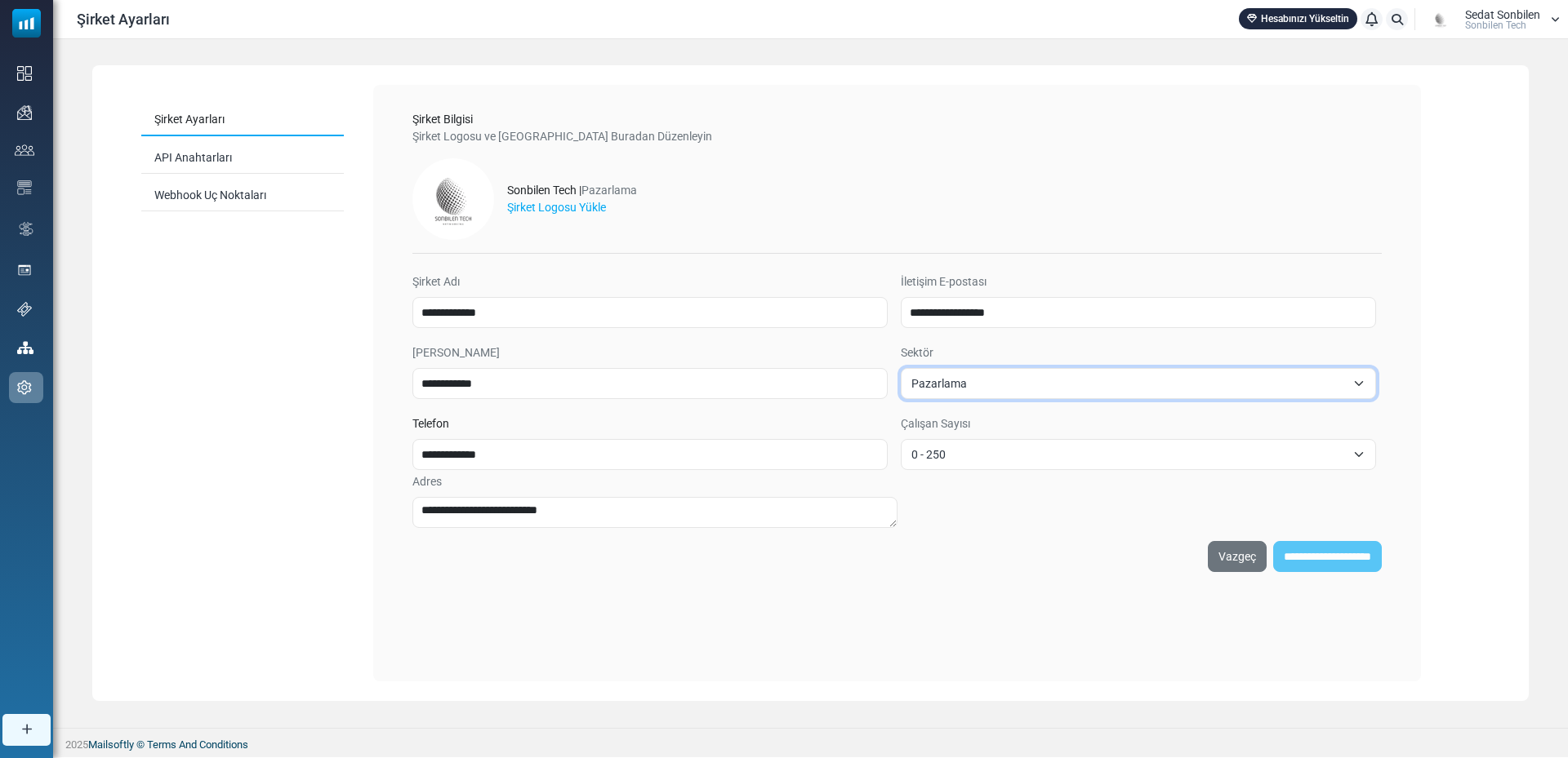
click at [1526, 22] on div "[PERSON_NAME] Sonbilen Tech" at bounding box center [1502, 20] width 75 height 22
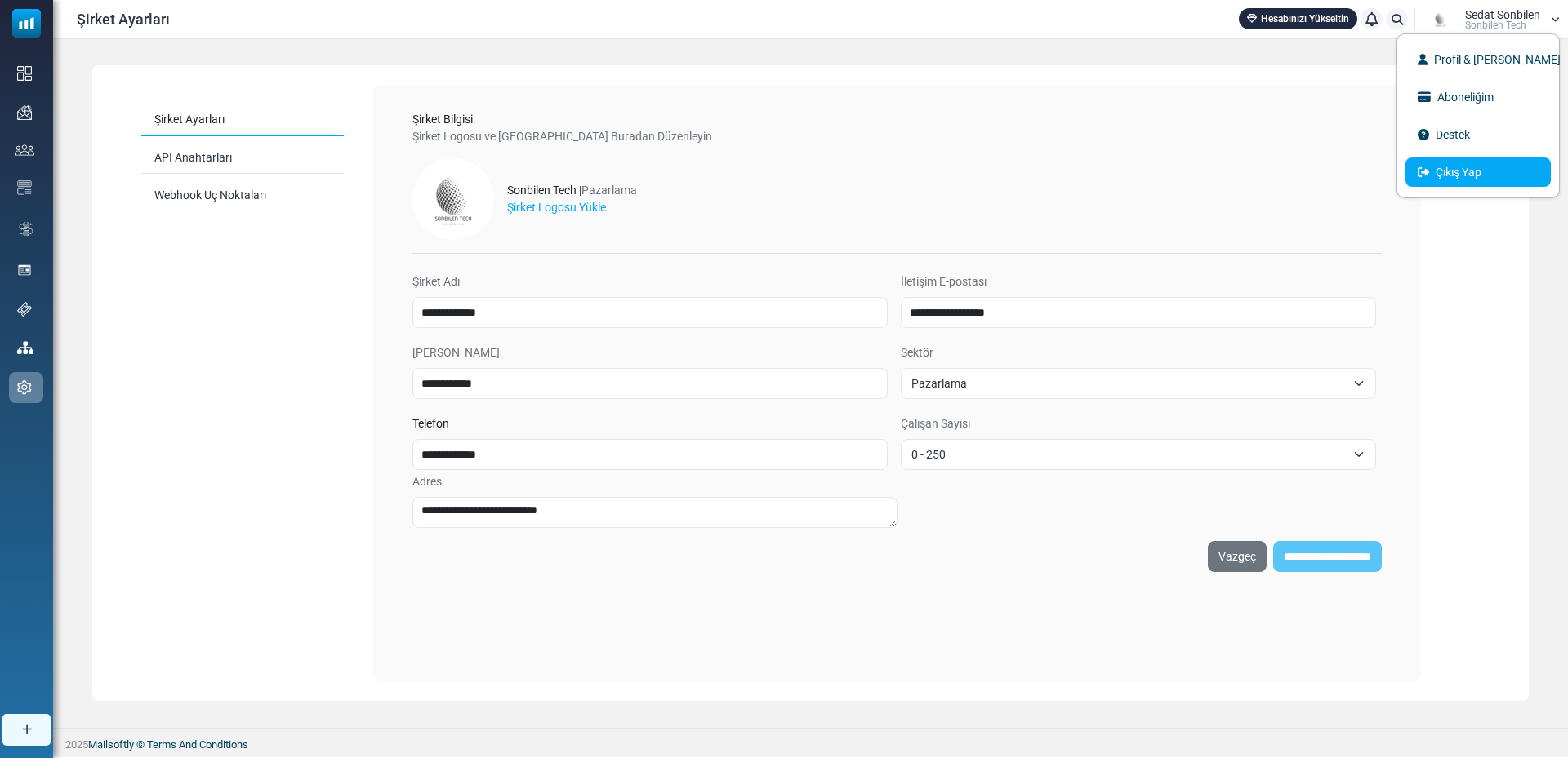
click at [1459, 171] on link "Çıkış Yap" at bounding box center [1477, 171] width 145 height 29
